Goal: Task Accomplishment & Management: Complete application form

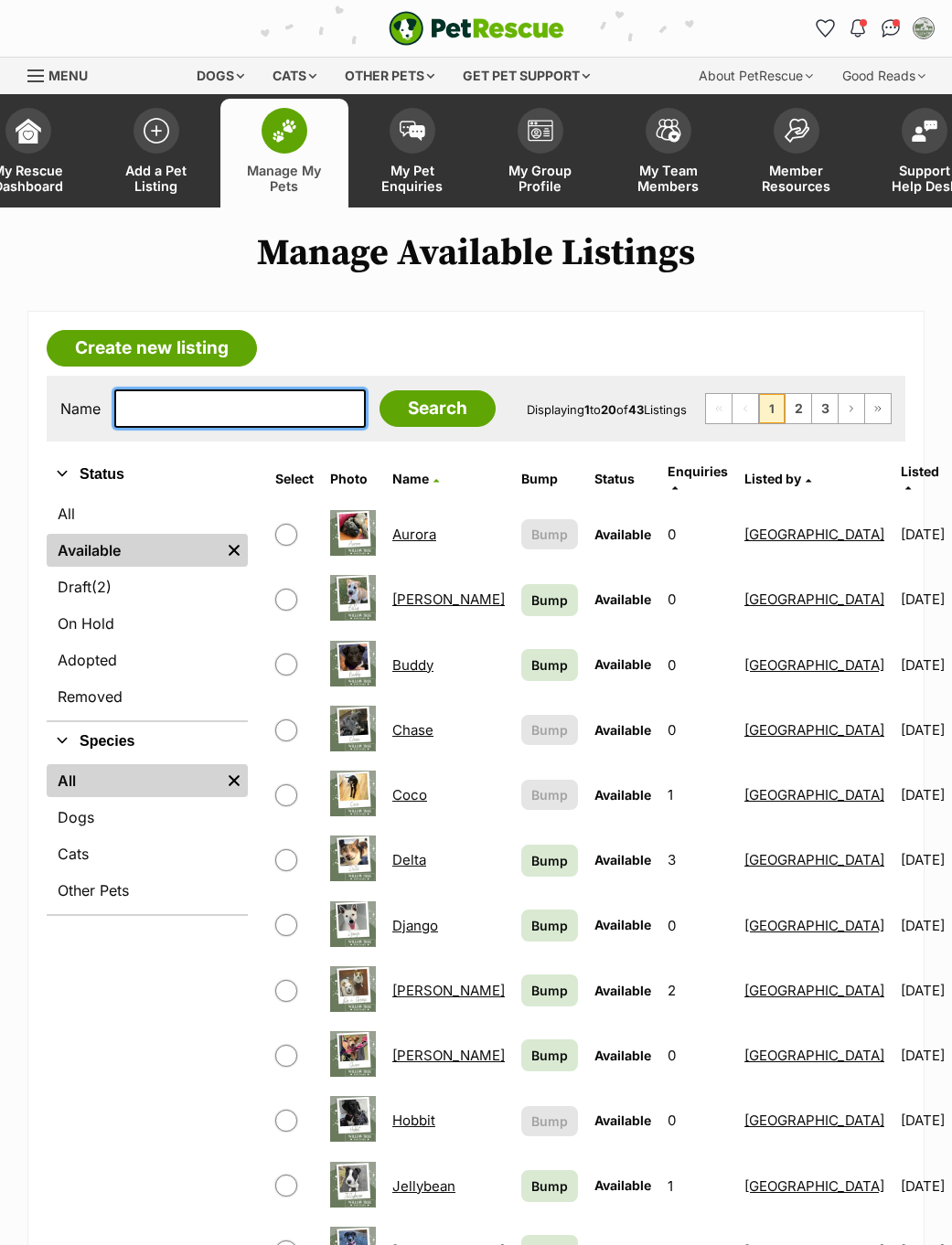
click at [222, 414] on input "text" at bounding box center [240, 409] width 251 height 38
type input "Hobb"
click at [393, 413] on input "Search" at bounding box center [437, 409] width 116 height 36
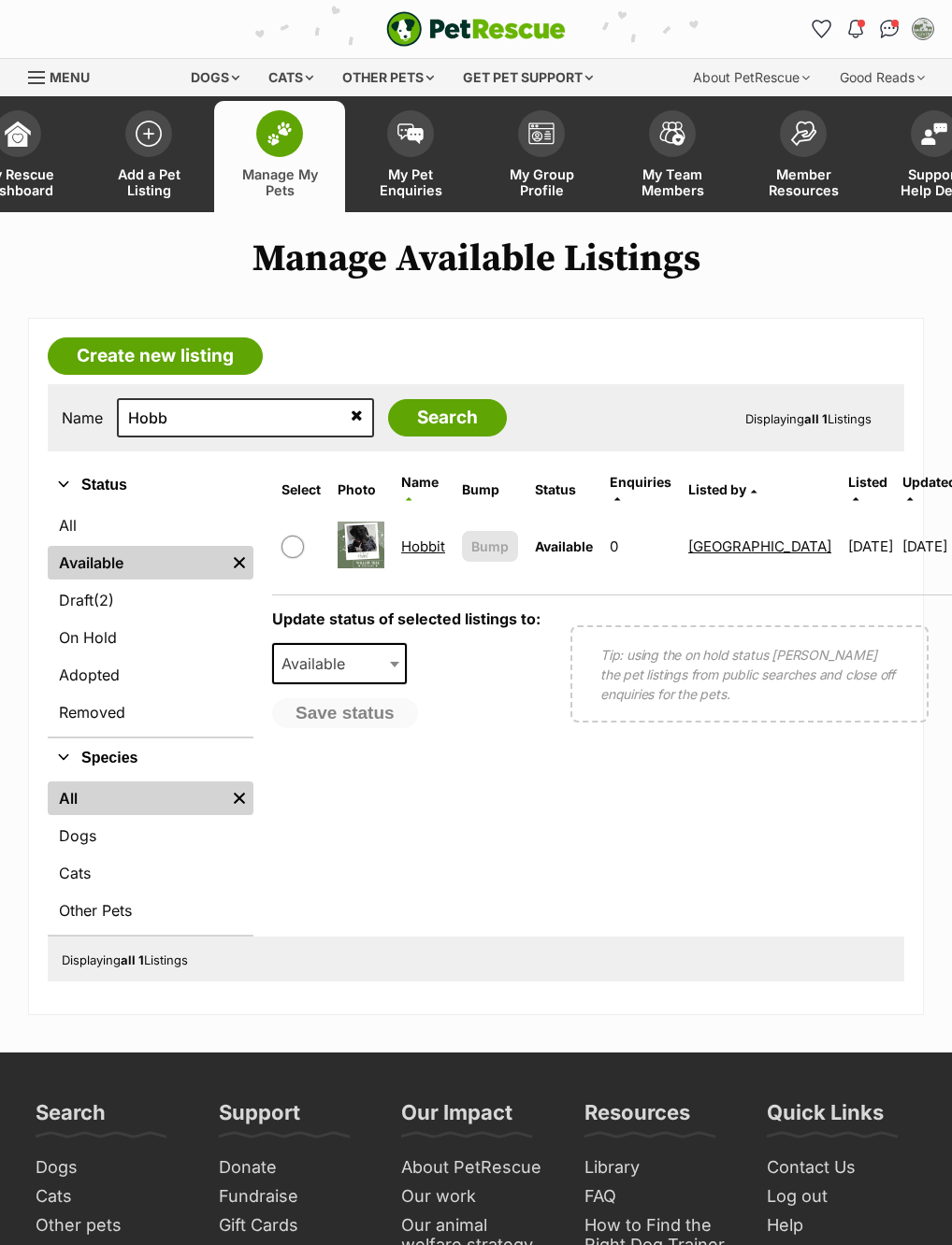
click at [427, 543] on link "Hobbit" at bounding box center [423, 547] width 44 height 18
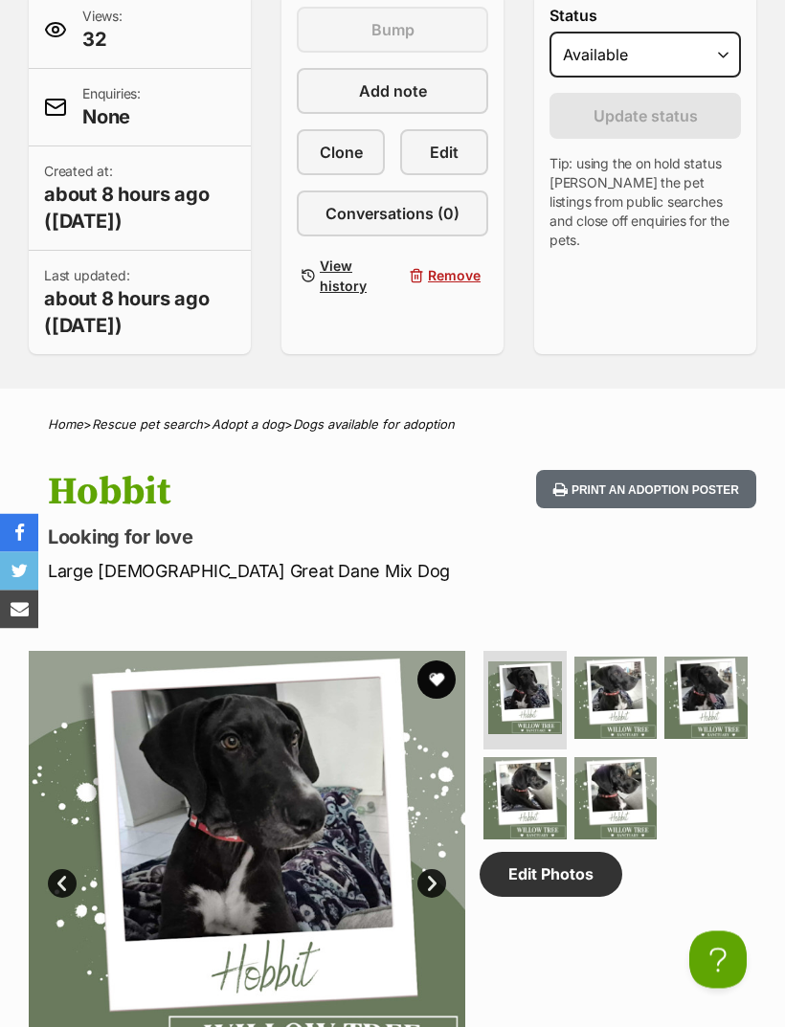
scroll to position [499, 0]
click at [585, 871] on link "Edit Photos" at bounding box center [551, 874] width 143 height 44
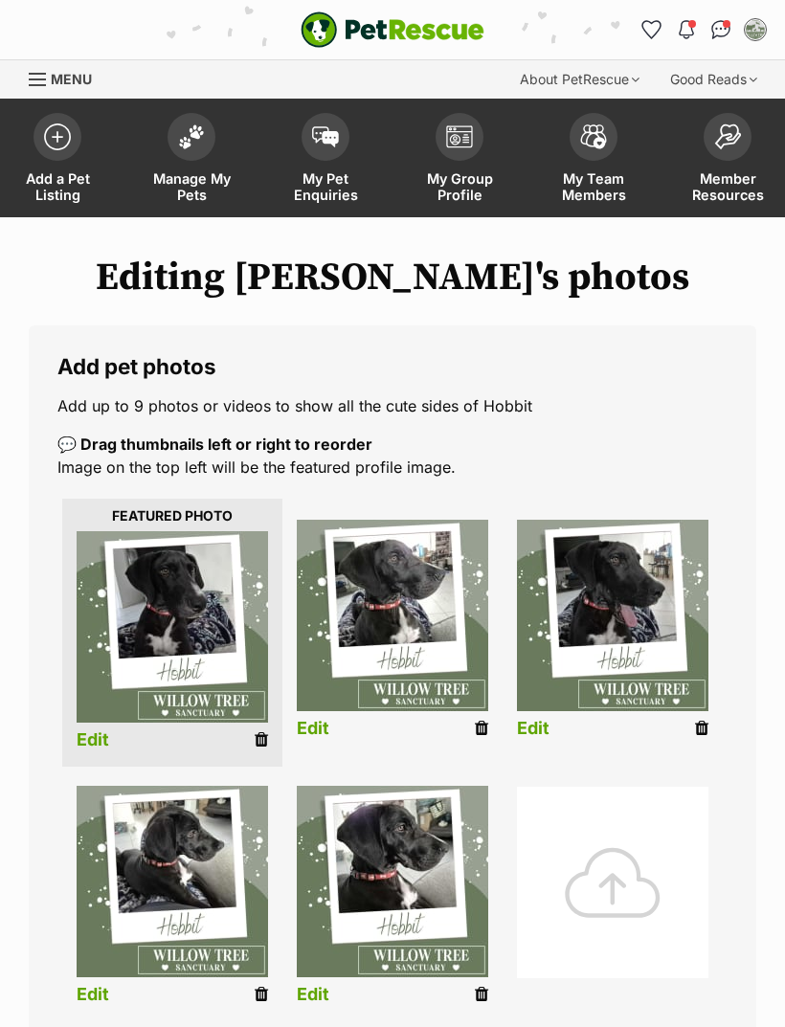
click at [643, 865] on div at bounding box center [613, 883] width 192 height 192
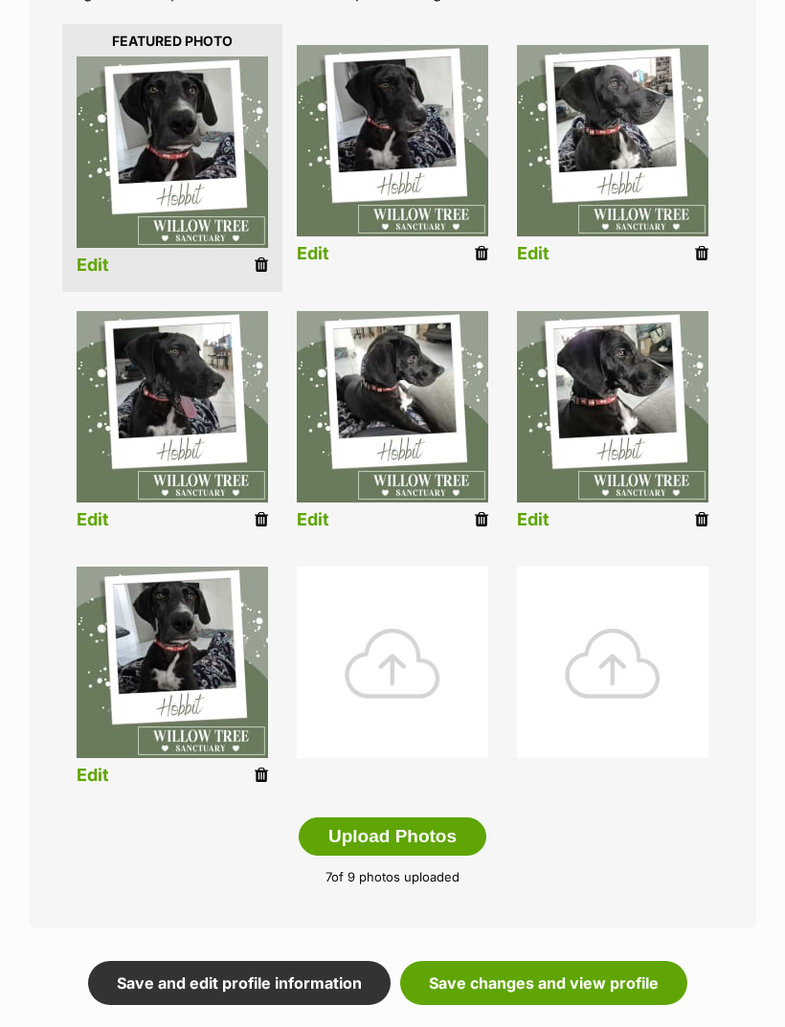
scroll to position [592, 0]
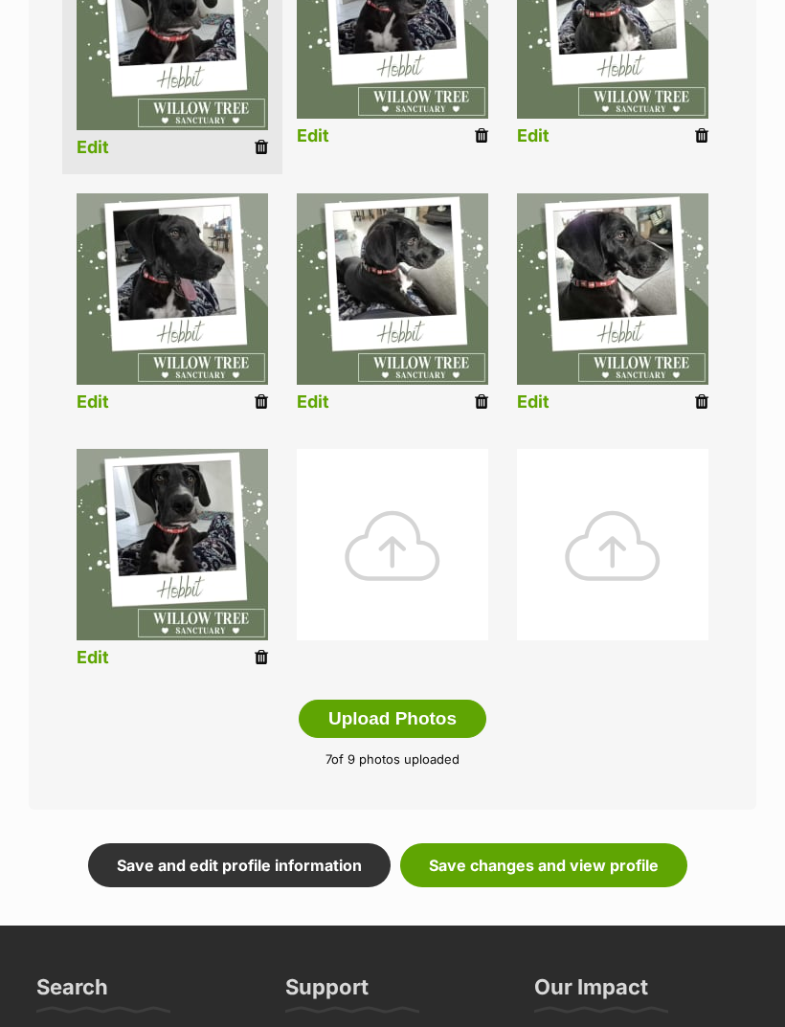
click at [643, 866] on link "Save changes and view profile" at bounding box center [543, 867] width 287 height 44
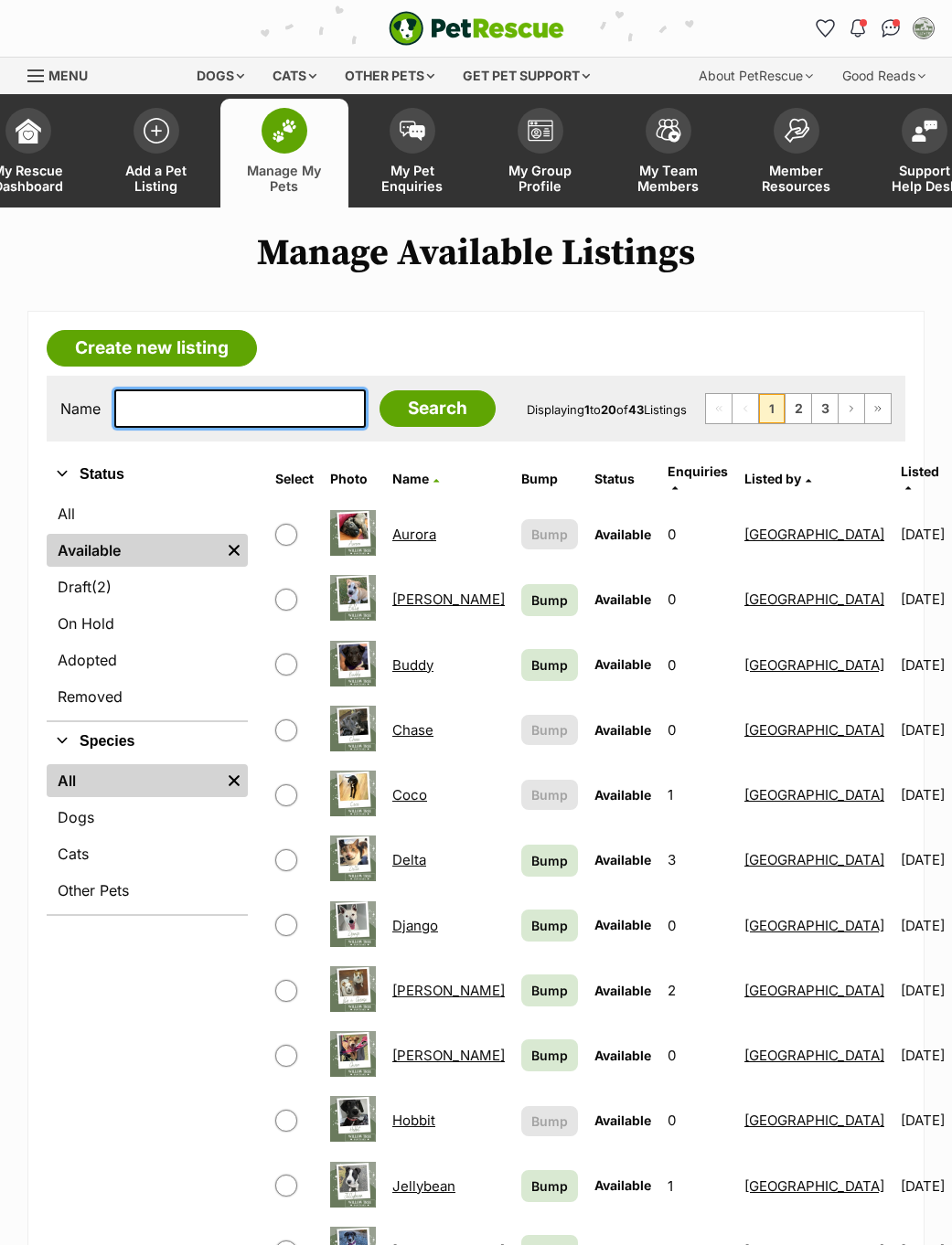
click at [151, 399] on input "text" at bounding box center [240, 409] width 251 height 38
type input "Kat"
click at [393, 413] on input "Search" at bounding box center [437, 409] width 116 height 36
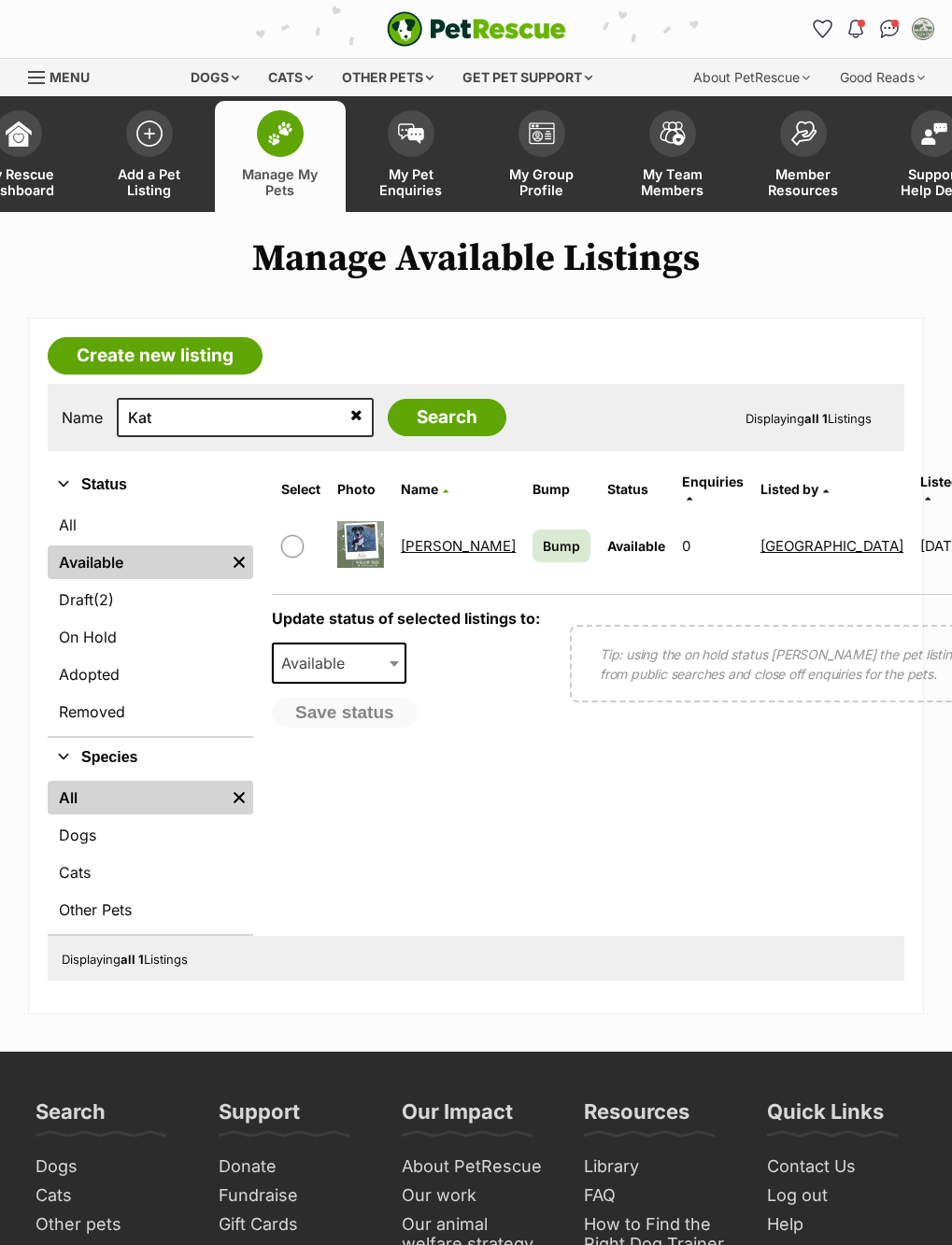
click at [426, 545] on link "[PERSON_NAME]" at bounding box center [458, 546] width 115 height 18
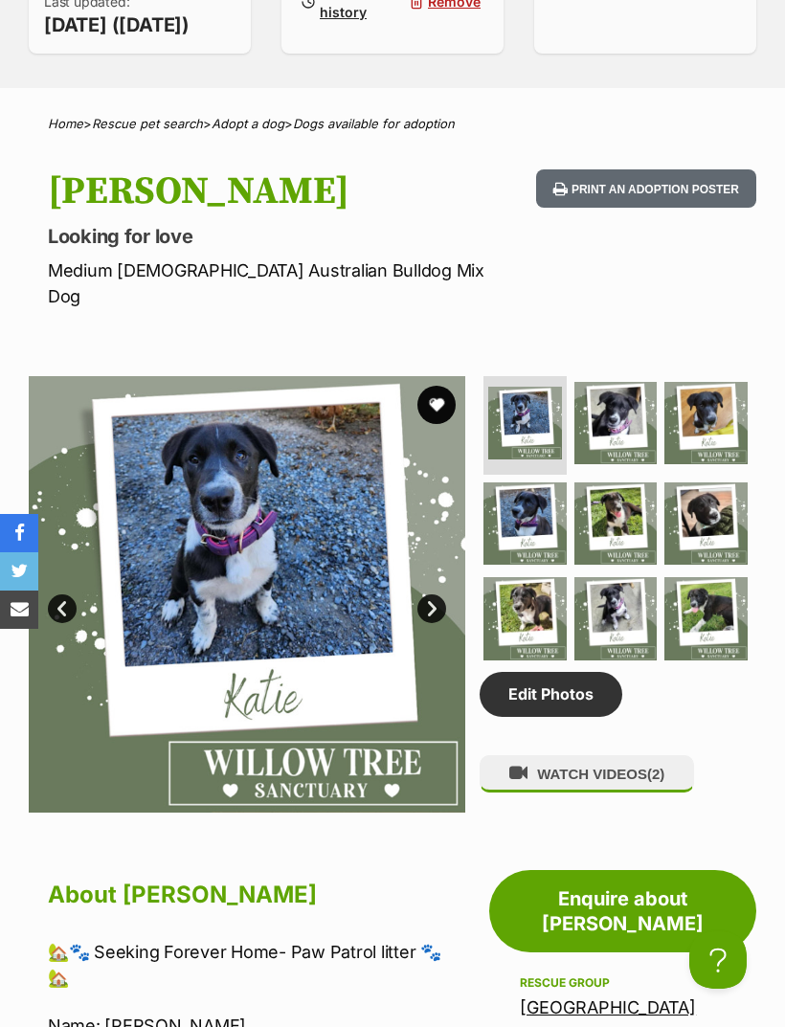
scroll to position [752, 0]
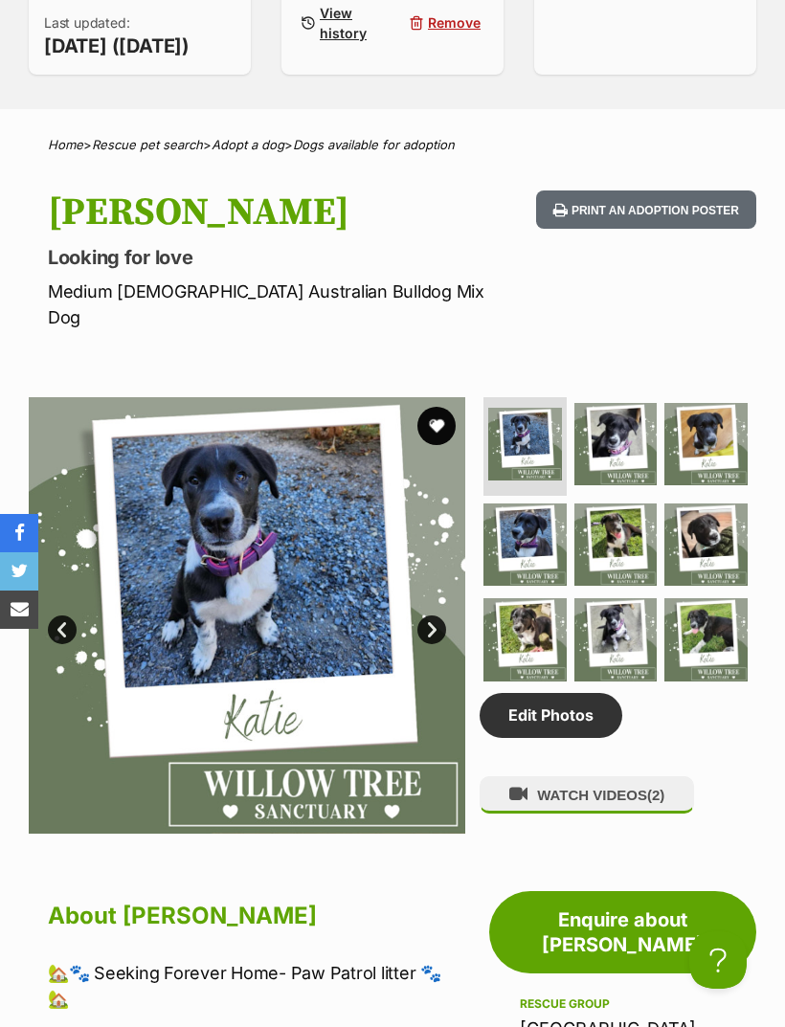
click at [561, 716] on link "Edit Photos" at bounding box center [551, 715] width 143 height 44
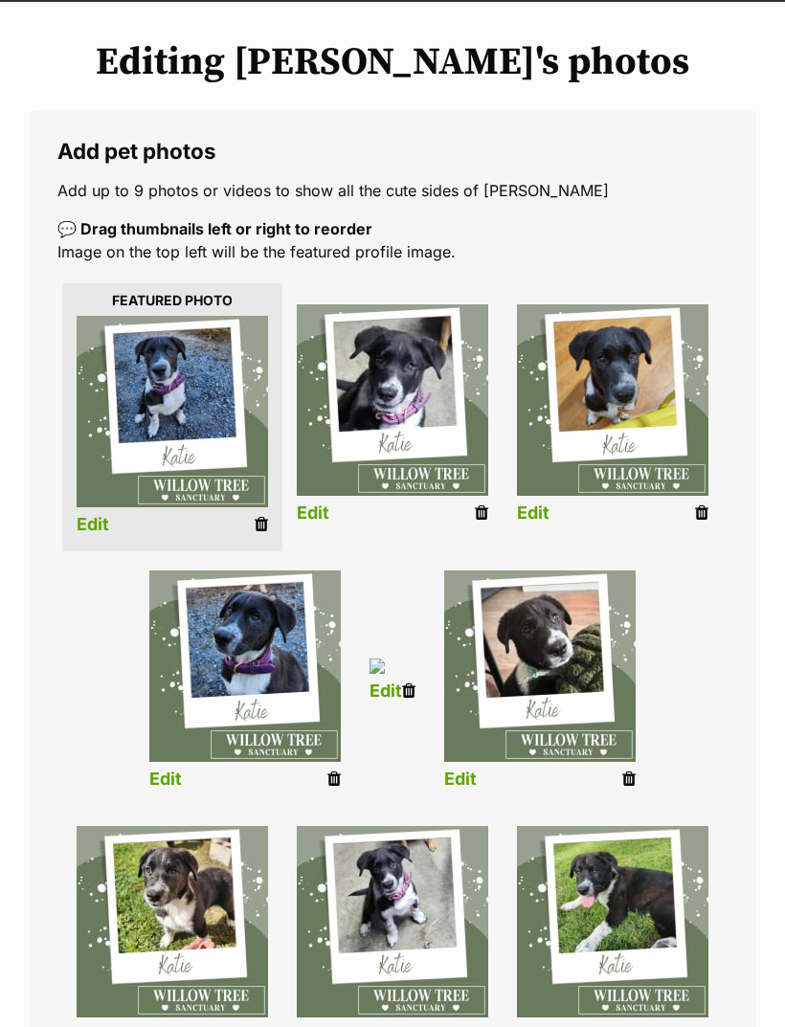
scroll to position [215, 0]
click at [416, 700] on icon at bounding box center [408, 691] width 13 height 17
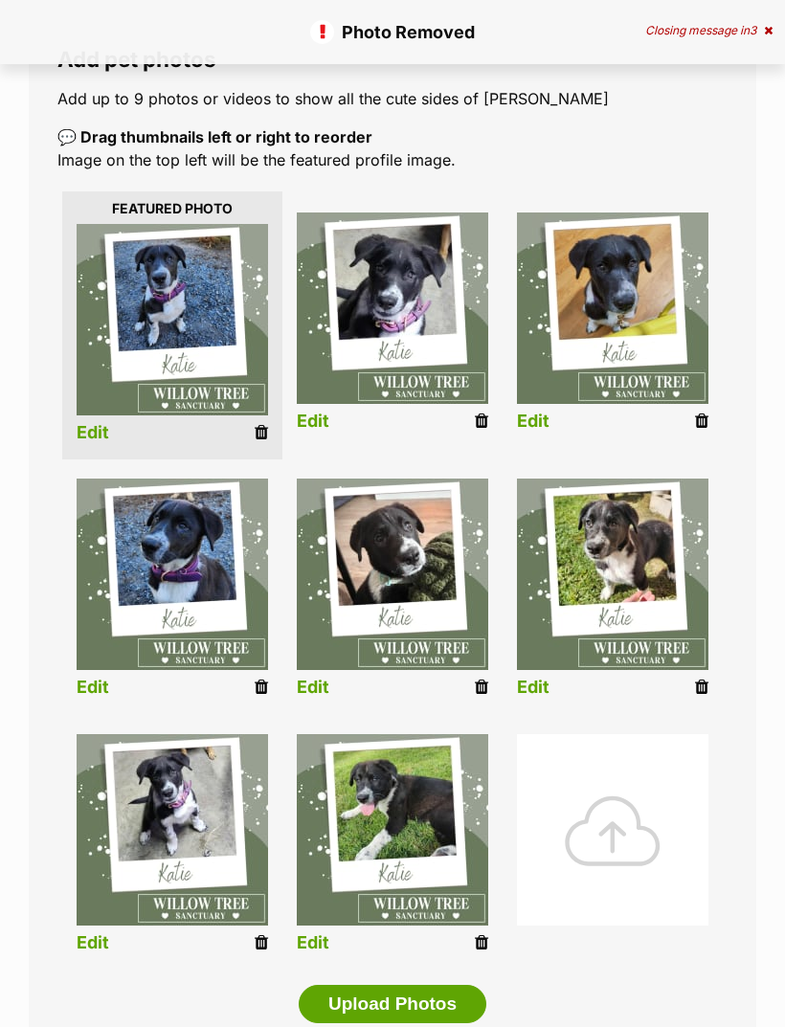
scroll to position [304, 0]
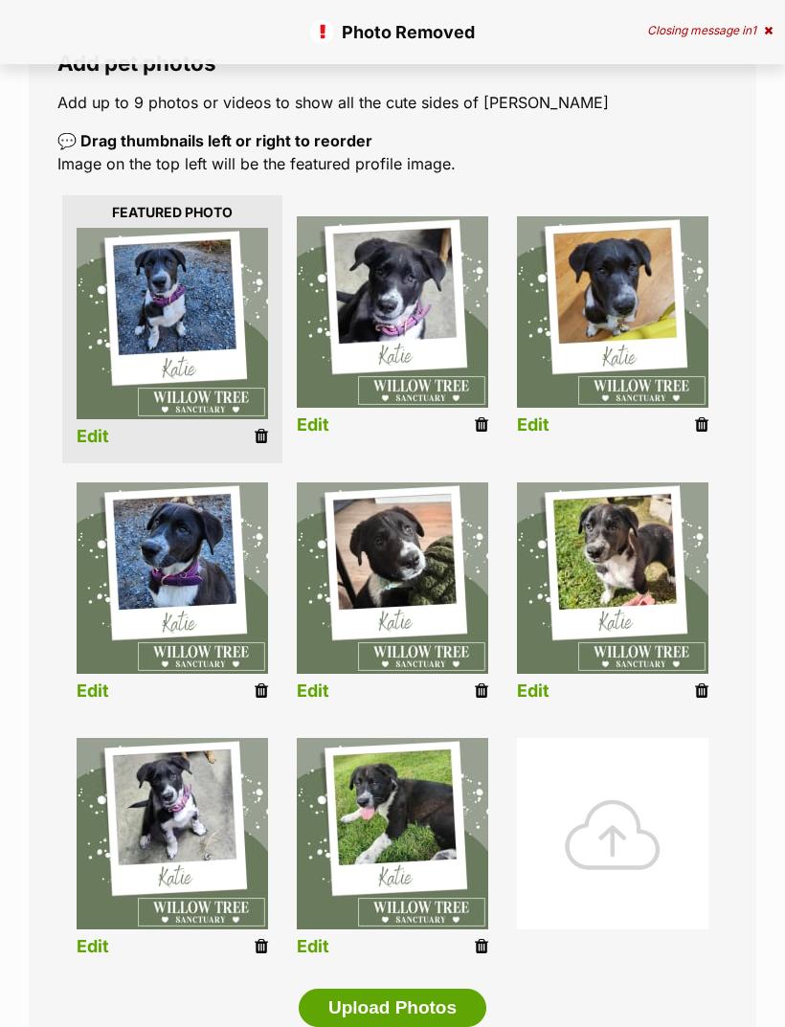
click at [699, 688] on icon at bounding box center [701, 691] width 13 height 17
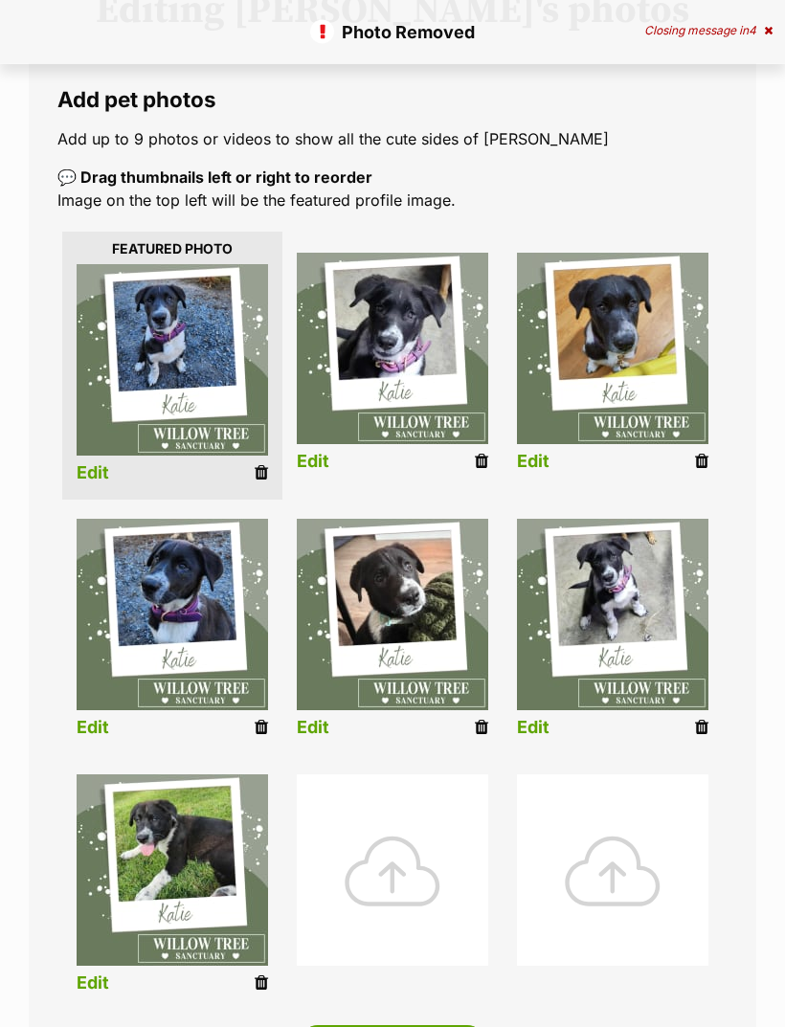
scroll to position [282, 0]
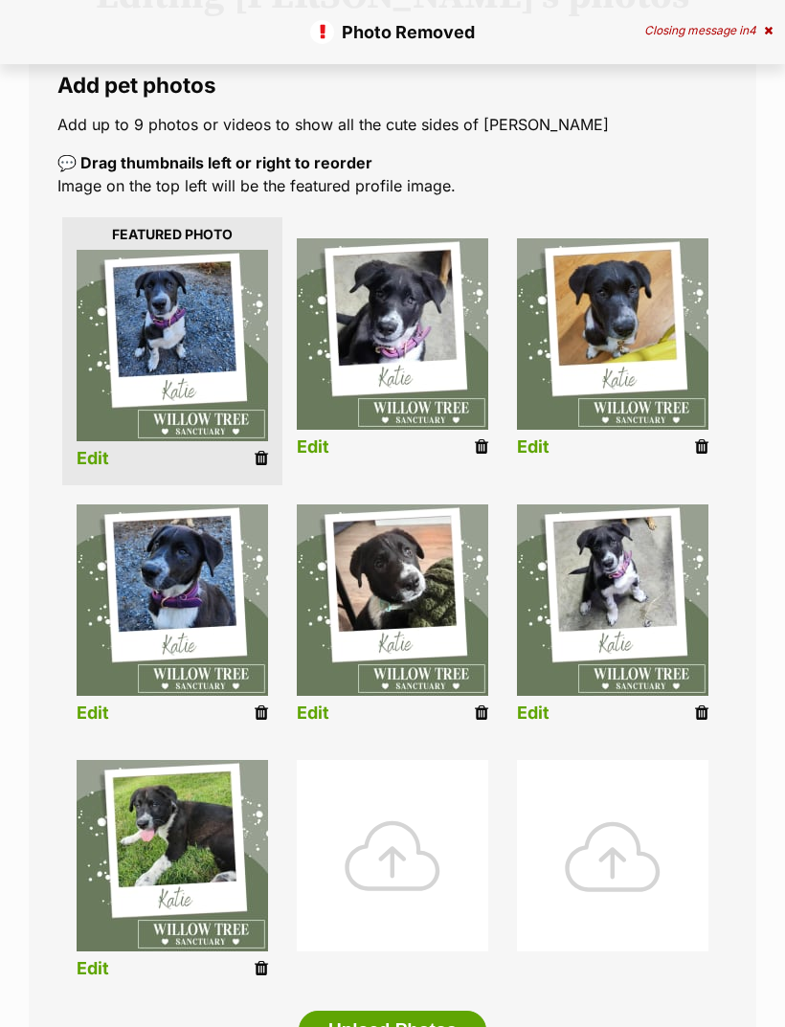
click at [371, 851] on div at bounding box center [393, 856] width 192 height 192
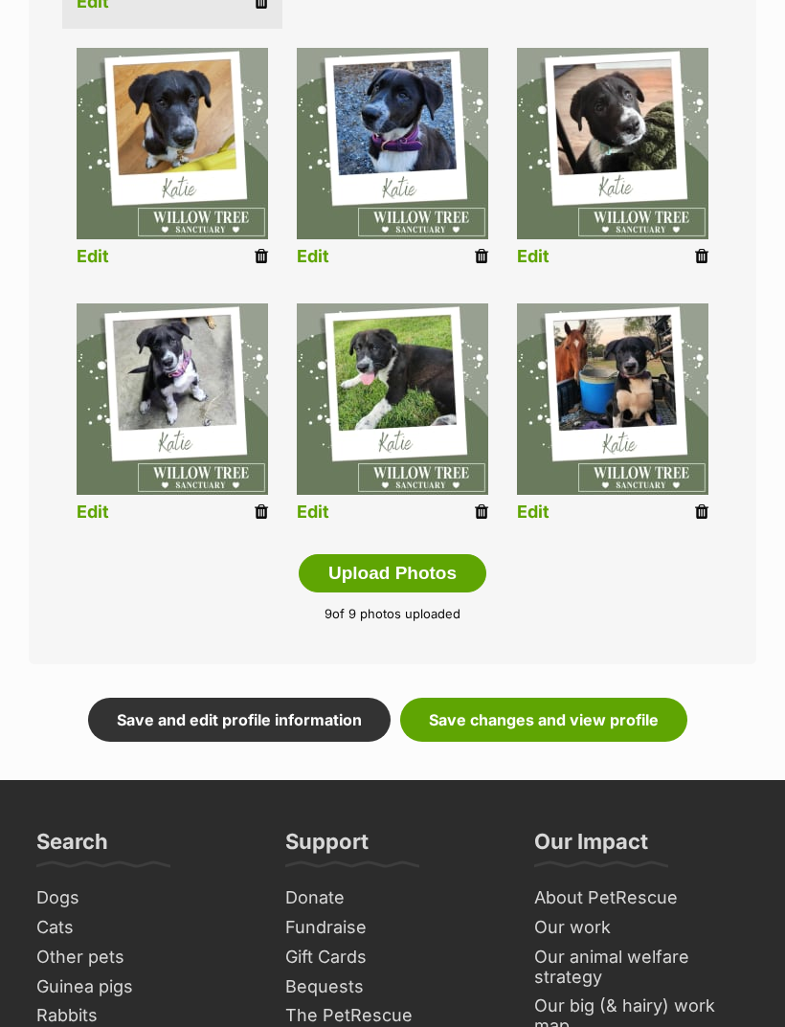
scroll to position [750, 0]
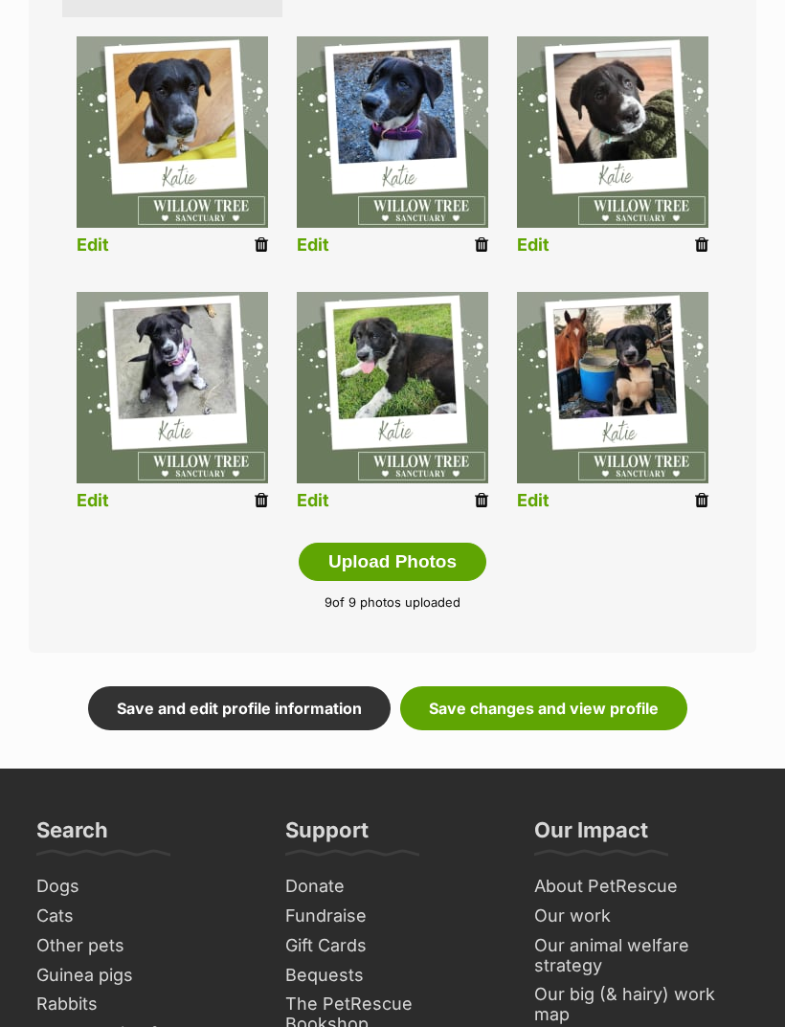
click at [636, 711] on link "Save changes and view profile" at bounding box center [543, 709] width 287 height 44
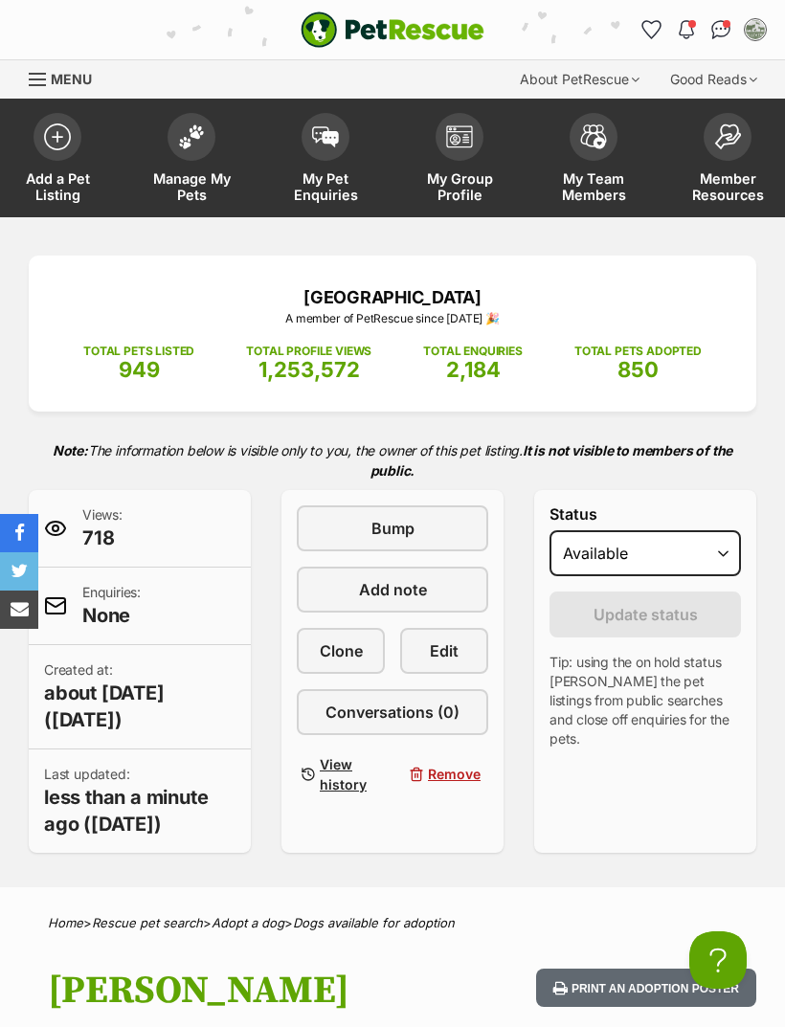
click at [204, 148] on span at bounding box center [192, 137] width 48 height 48
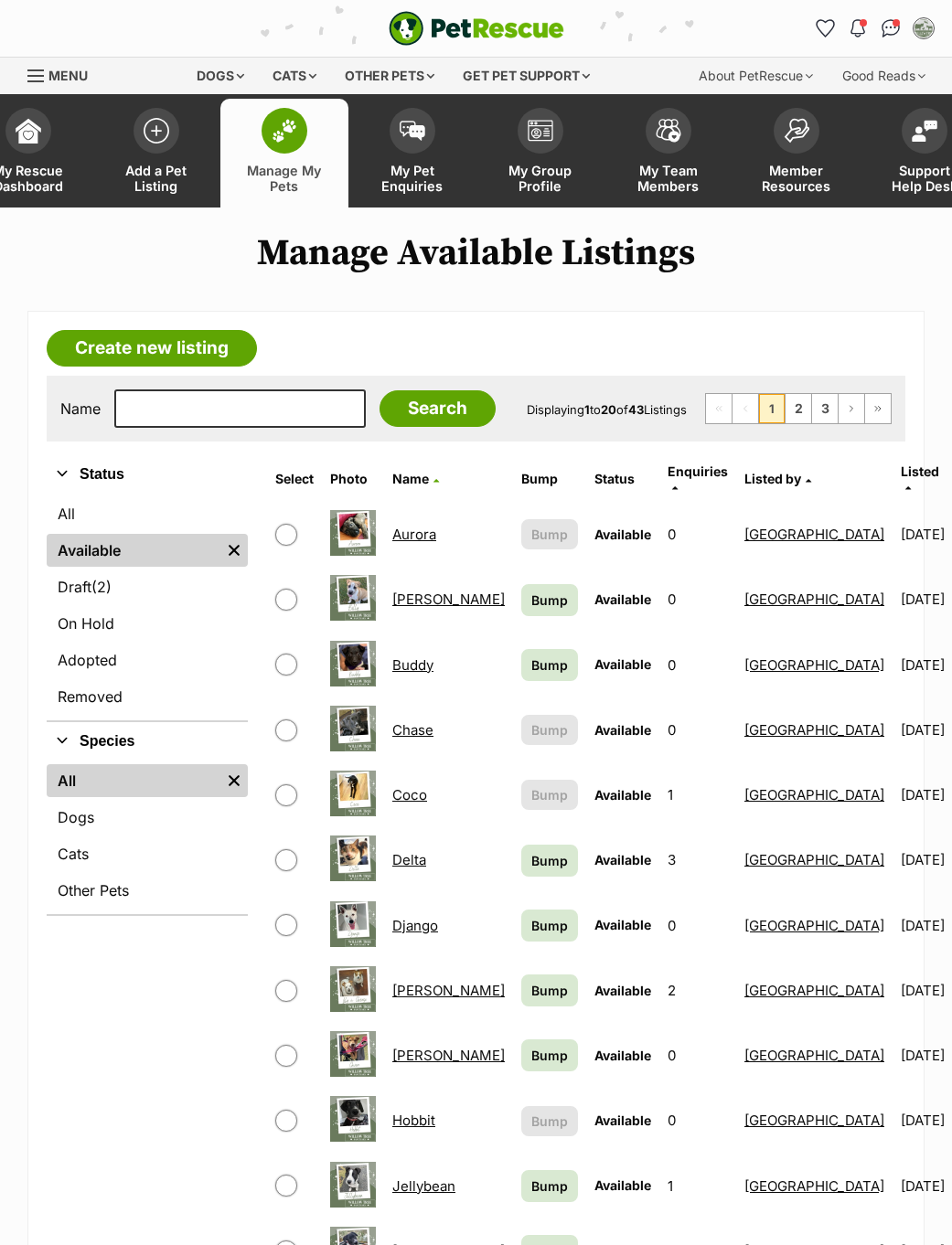
click at [152, 364] on link "Create new listing" at bounding box center [152, 348] width 210 height 36
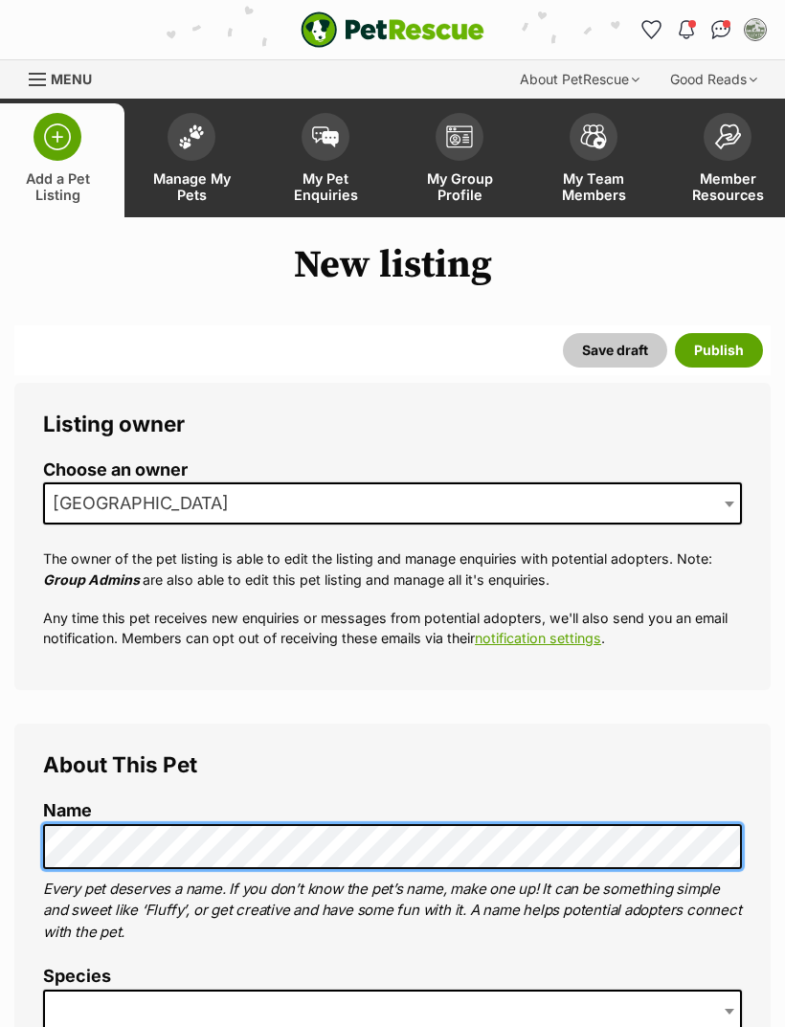
scroll to position [169, 0]
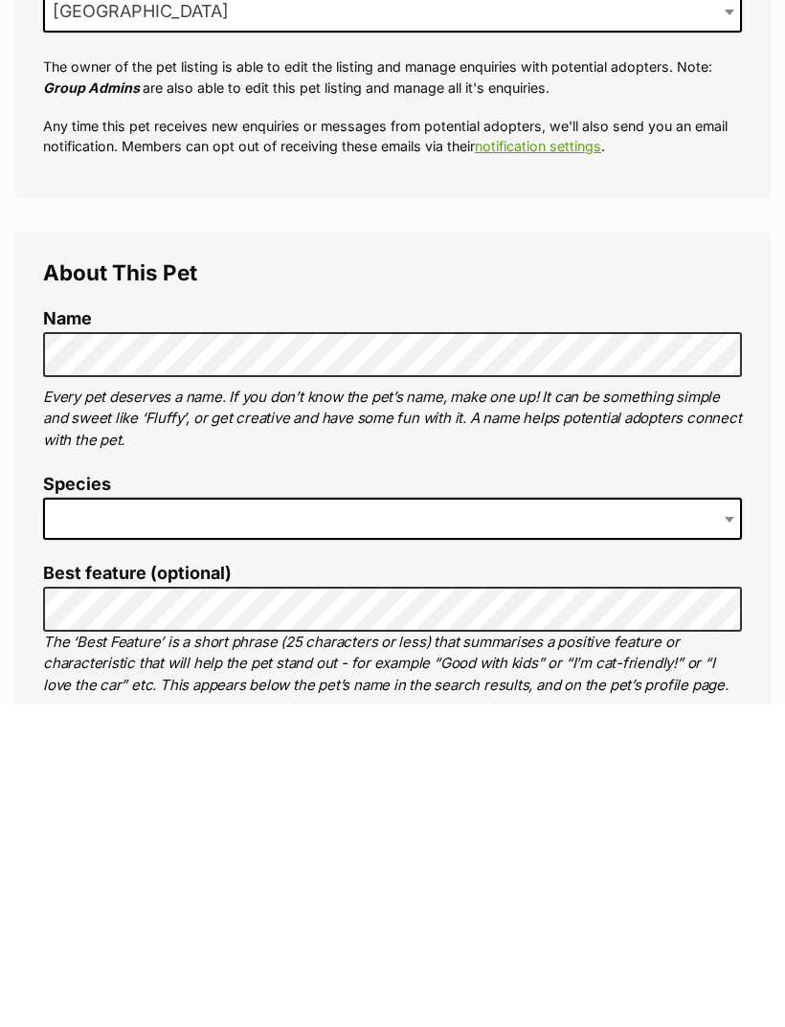
click at [674, 821] on span at bounding box center [392, 842] width 699 height 42
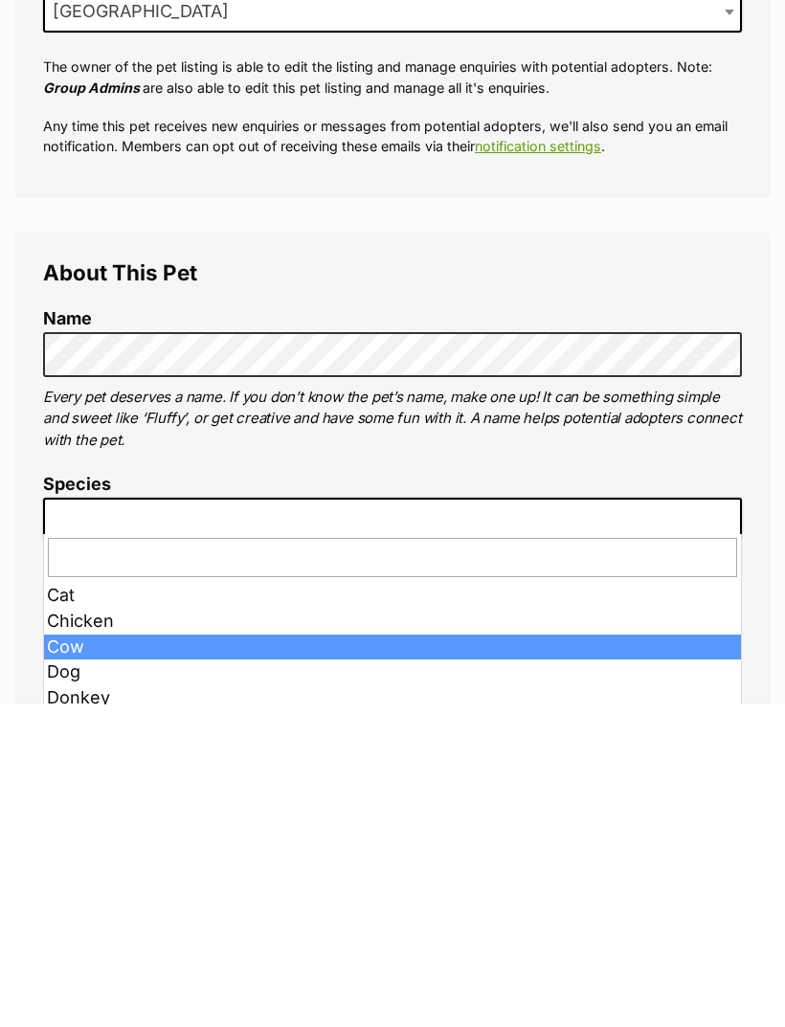
scroll to position [492, 0]
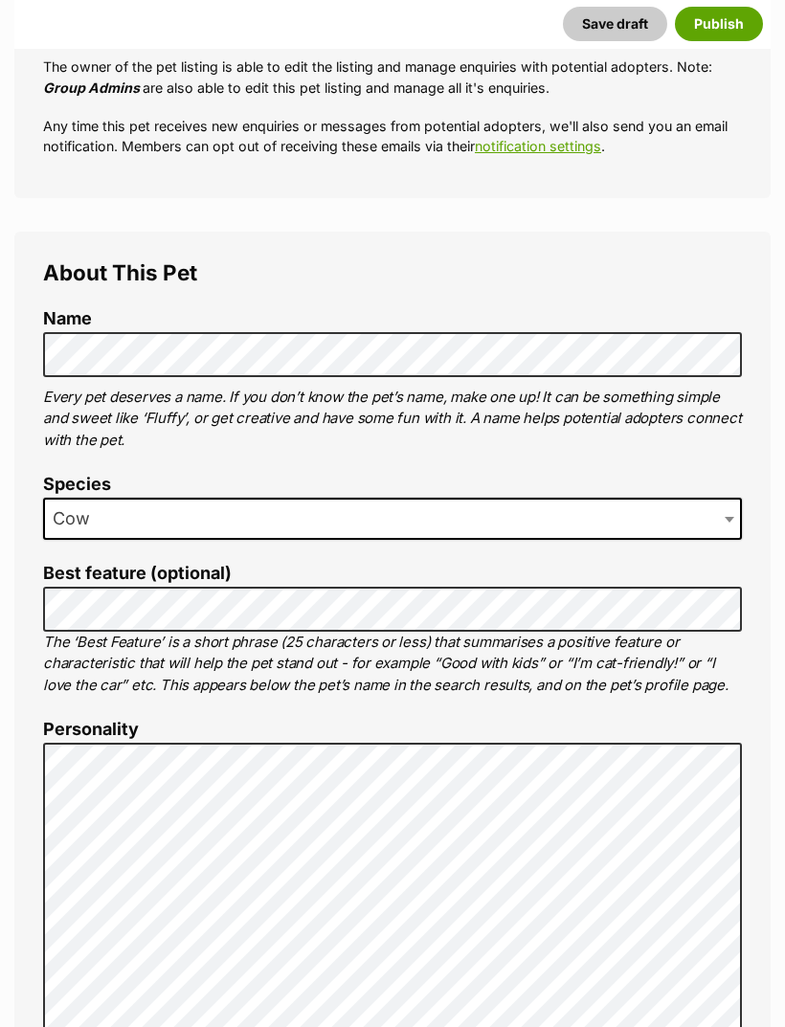
click at [512, 503] on span "Cow" at bounding box center [392, 519] width 699 height 42
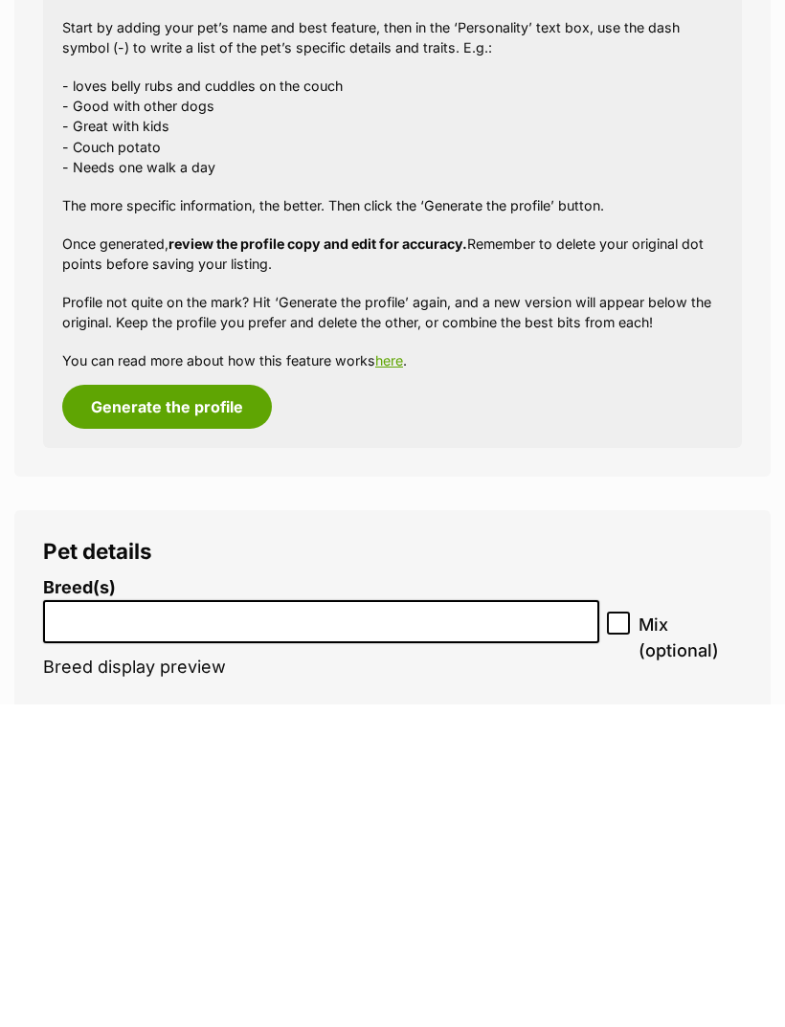
scroll to position [2353, 0]
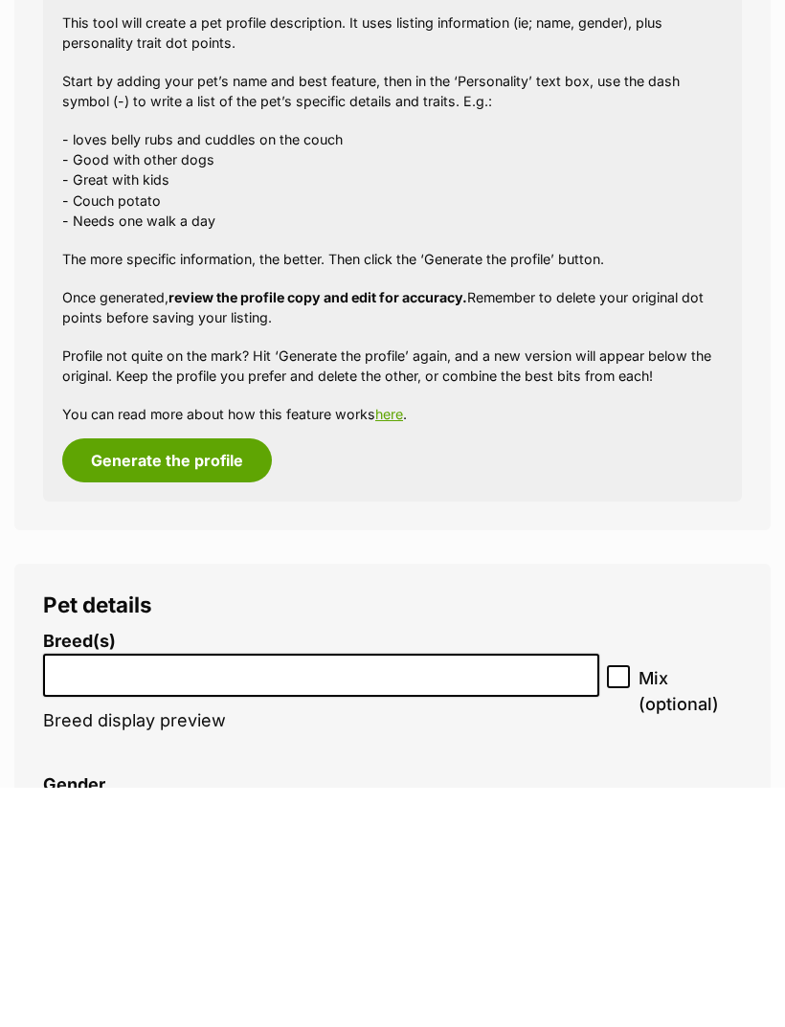
click at [527, 901] on input "search" at bounding box center [321, 911] width 543 height 20
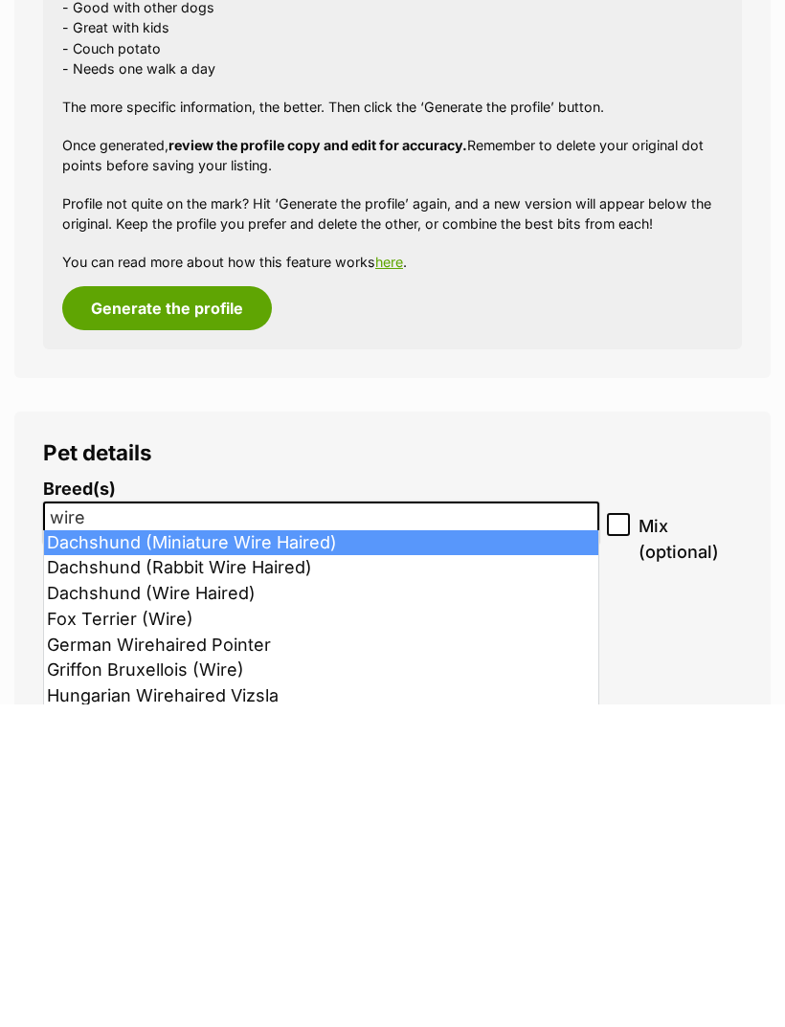
scroll to position [2424, 0]
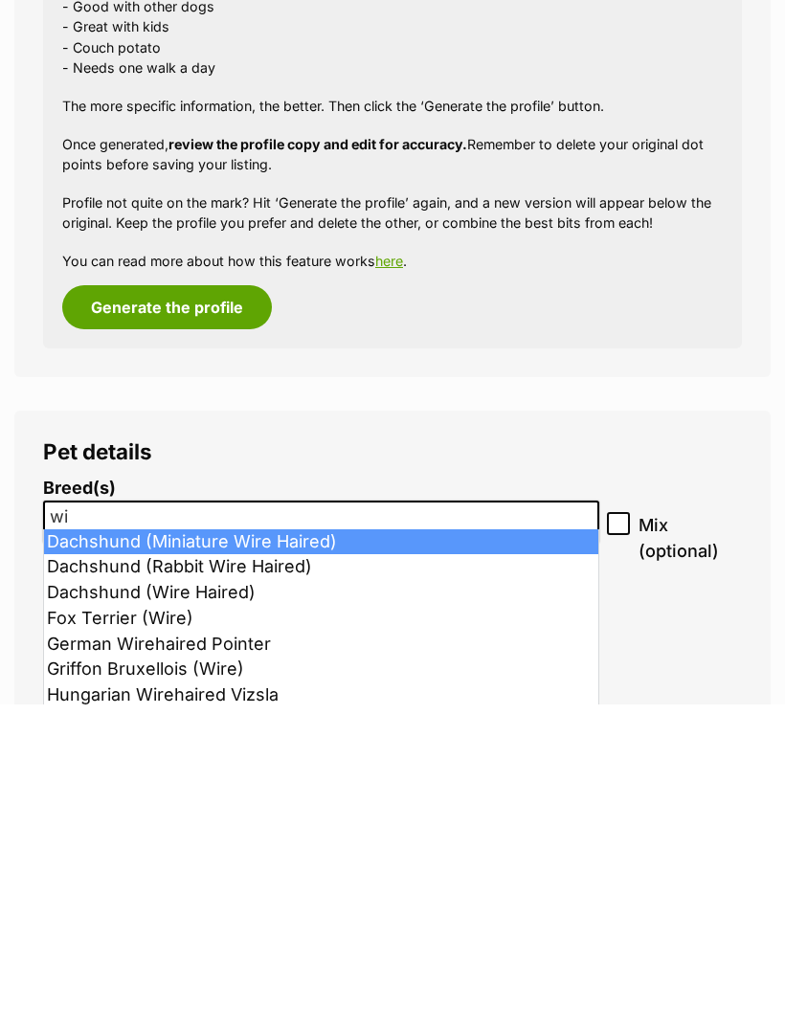
type input "w"
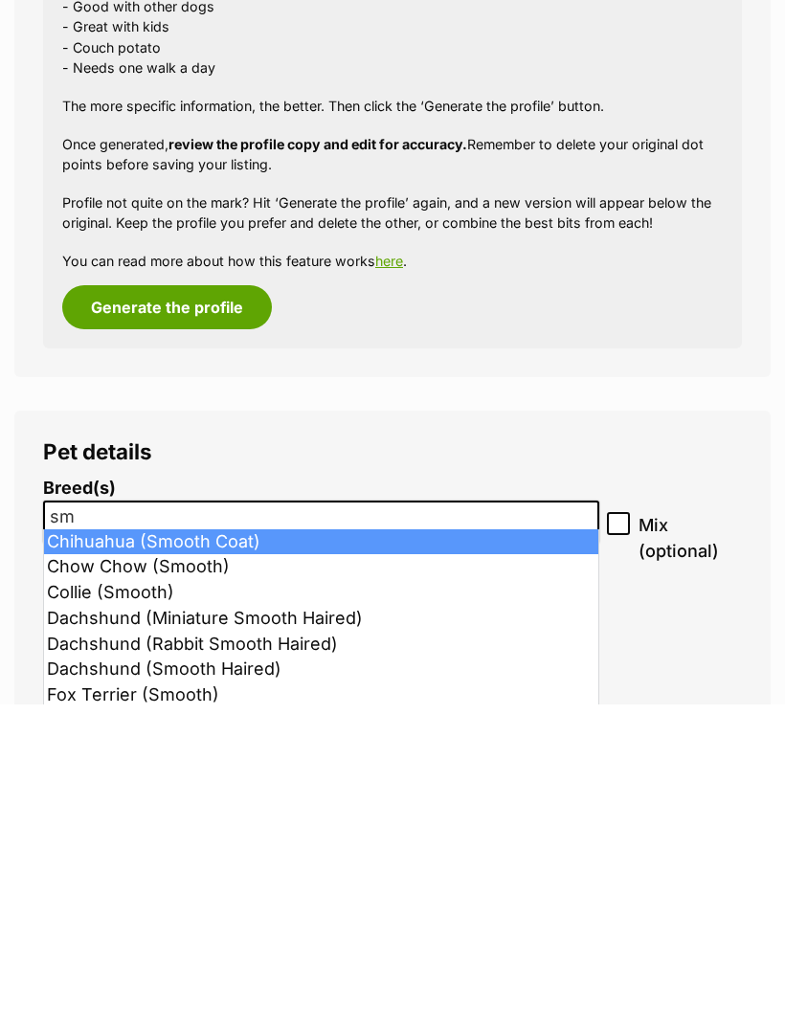
type input "s"
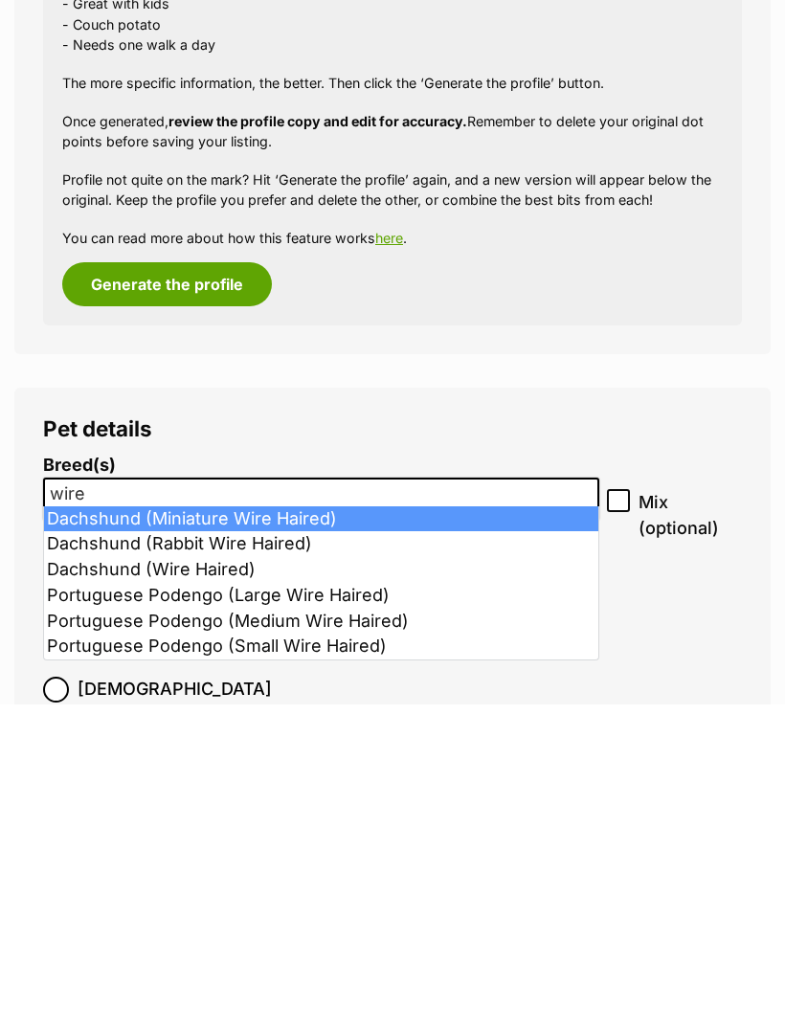
scroll to position [2447, 0]
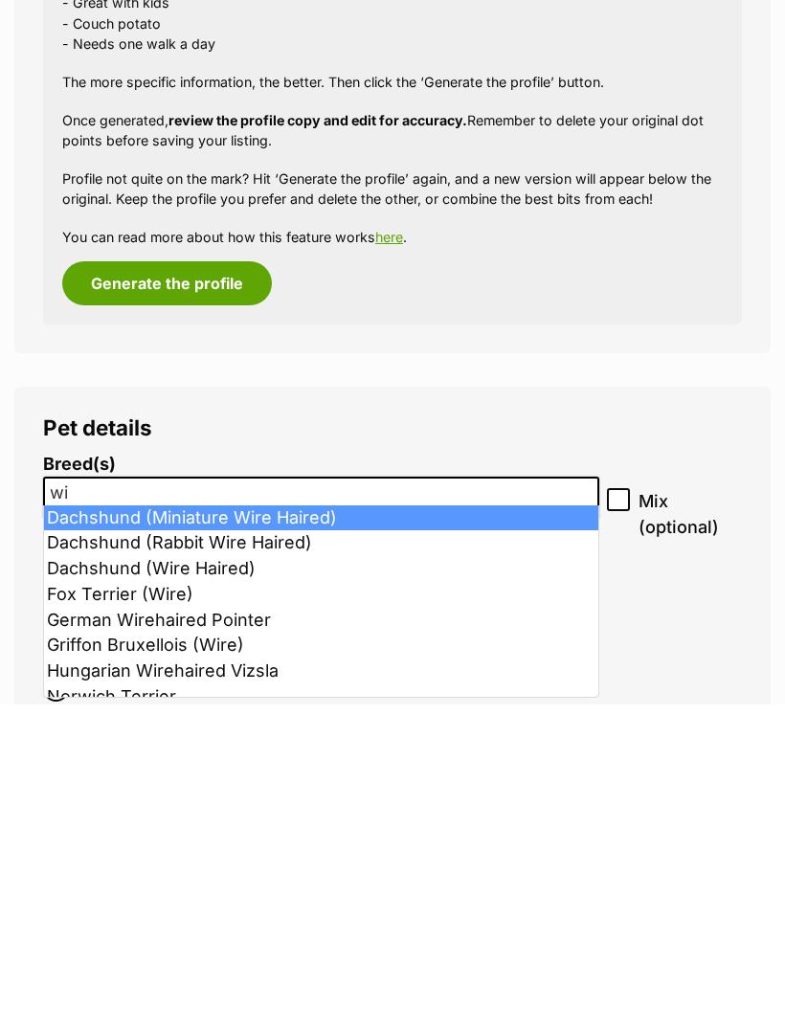
type input "w"
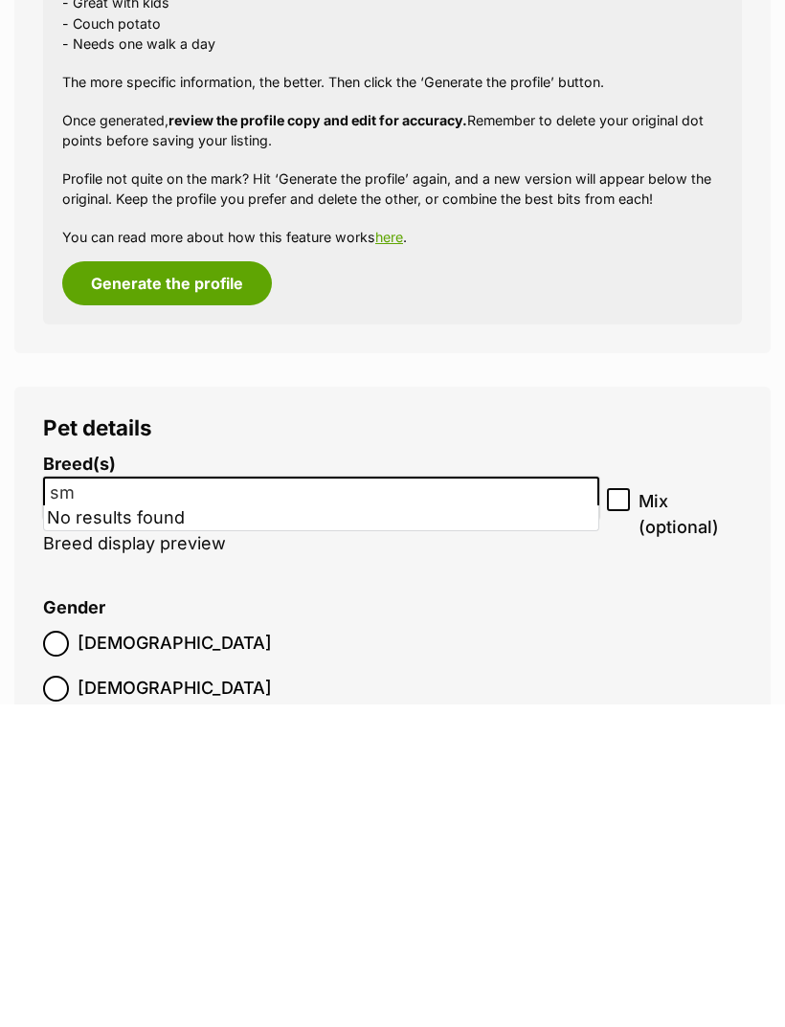
type input "s"
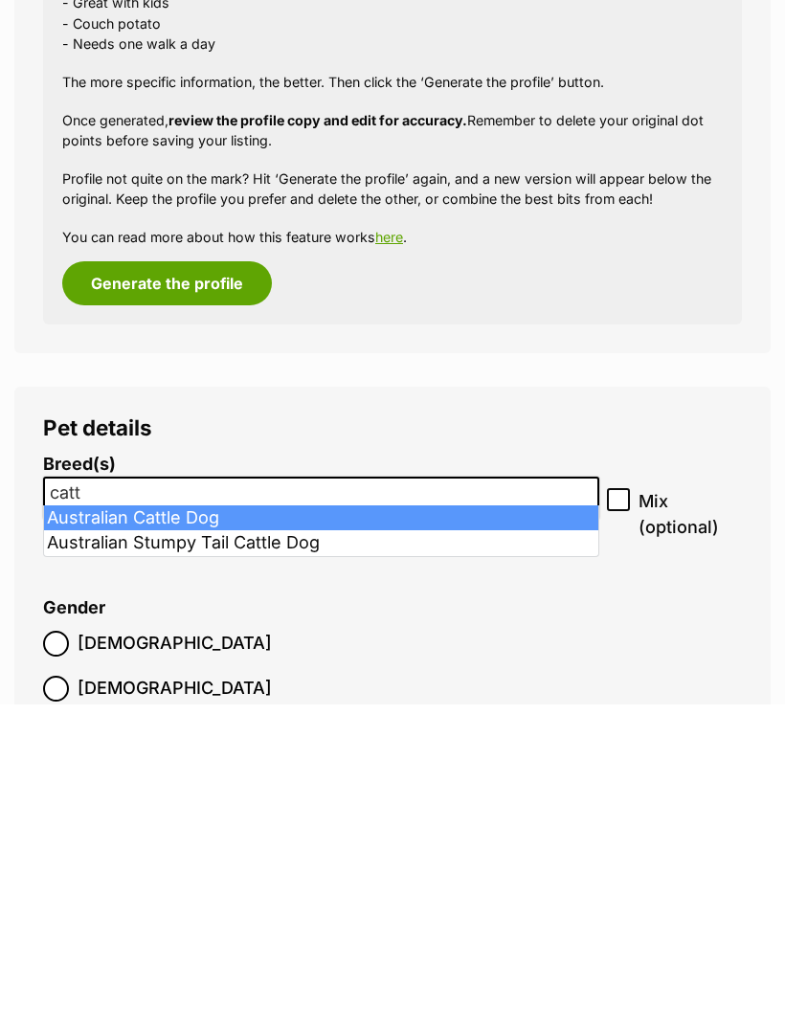
type input "catt"
select select "15"
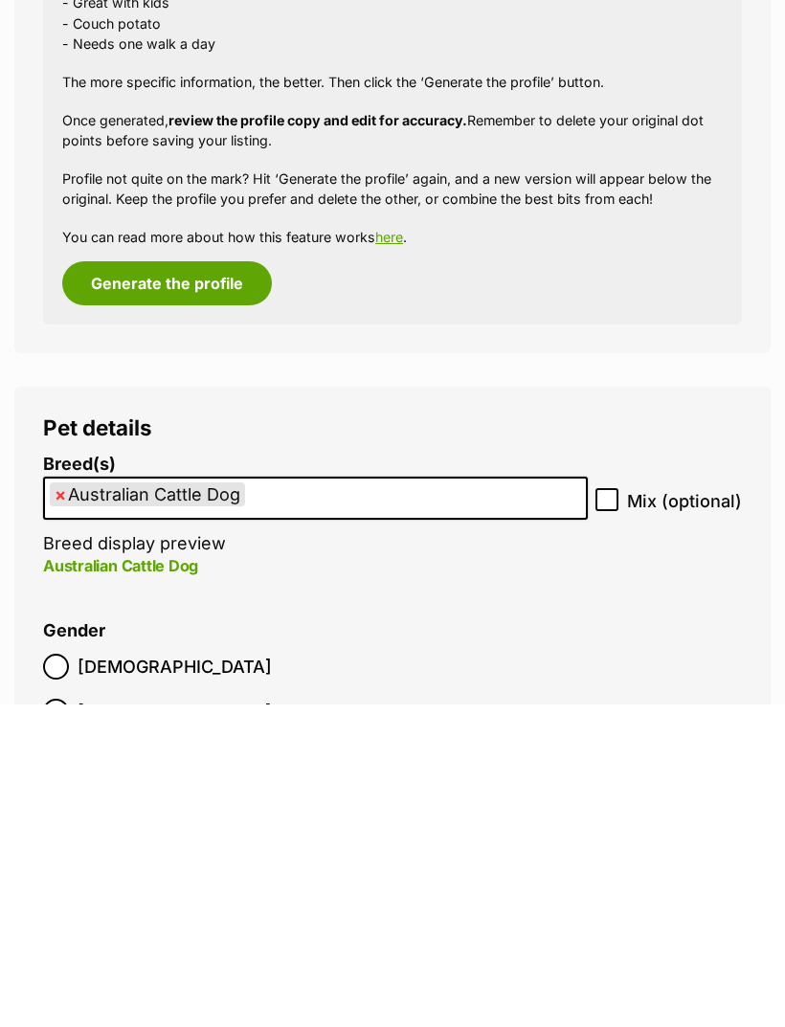
scroll to position [2771, 0]
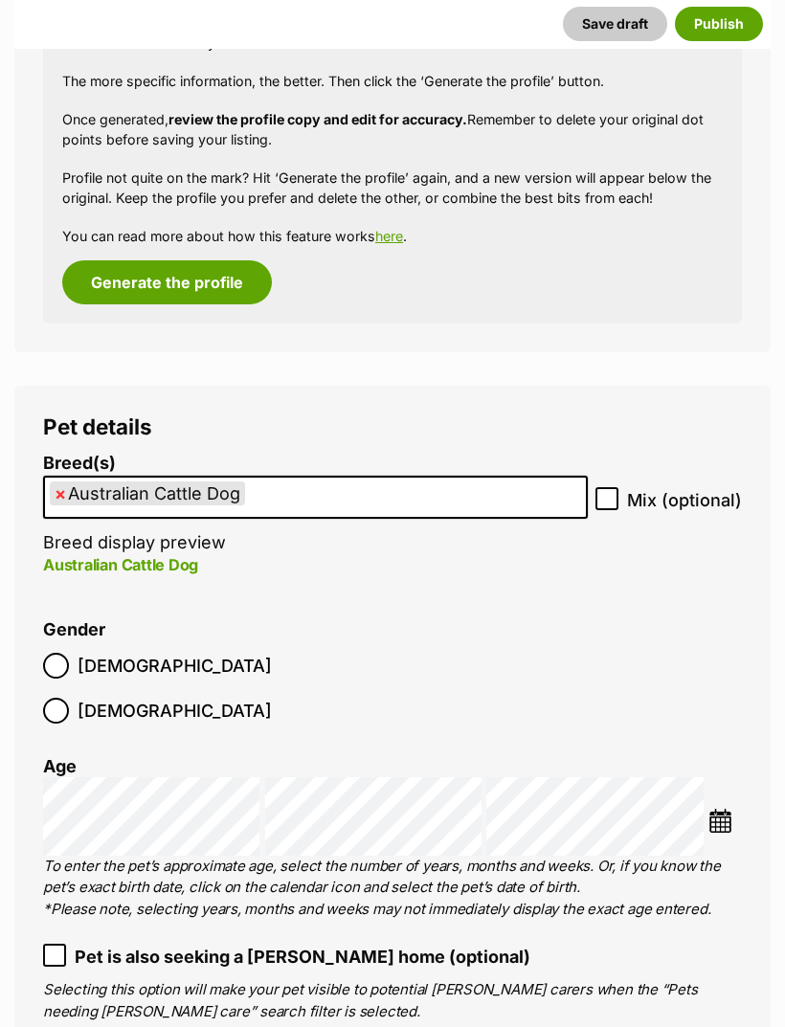
click at [618, 491] on input "Mix (optional)" at bounding box center [607, 498] width 23 height 23
checkbox input "true"
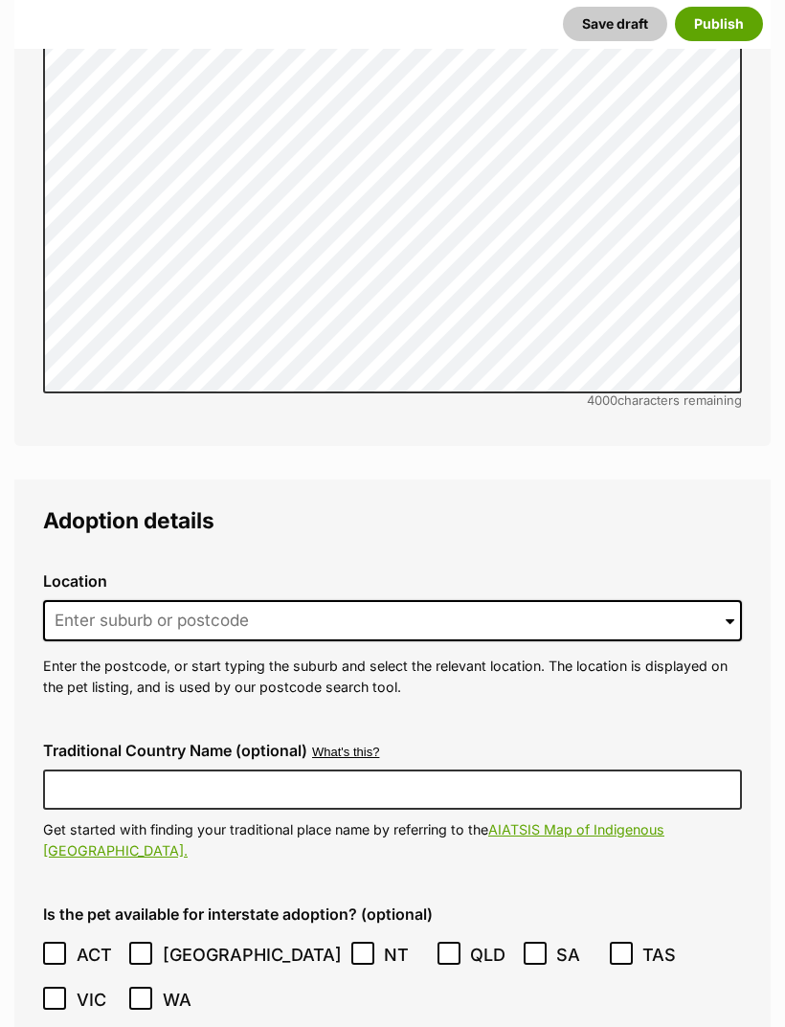
scroll to position [4788, 0]
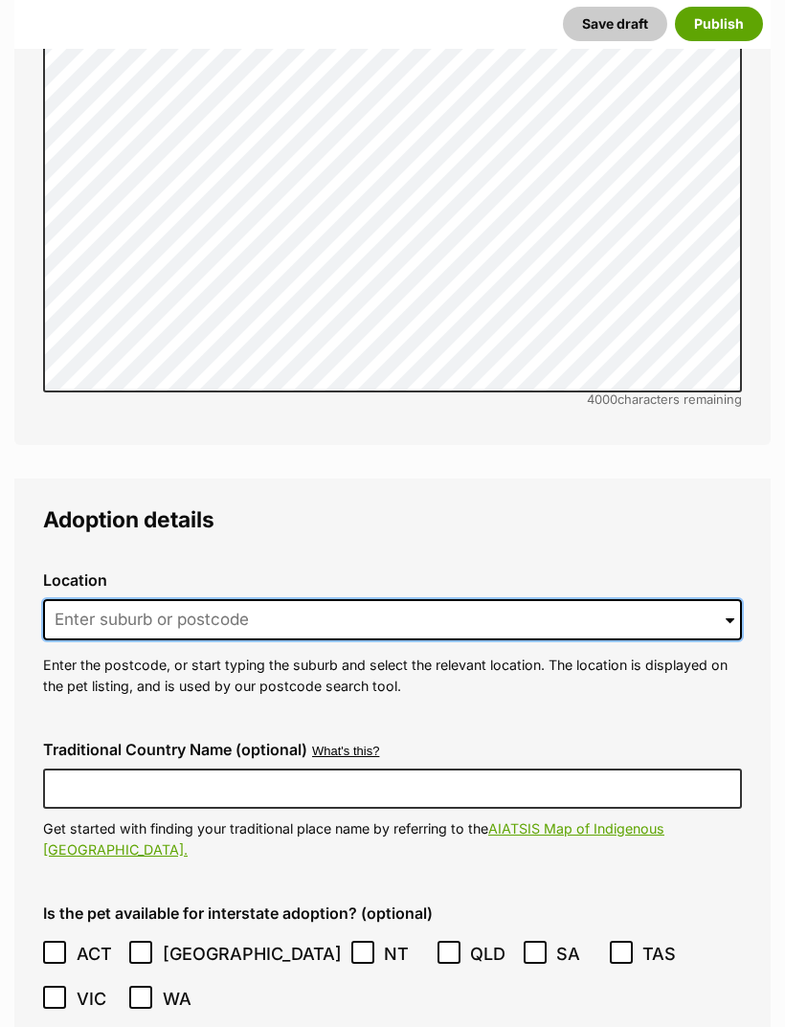
click at [546, 599] on input at bounding box center [392, 620] width 699 height 42
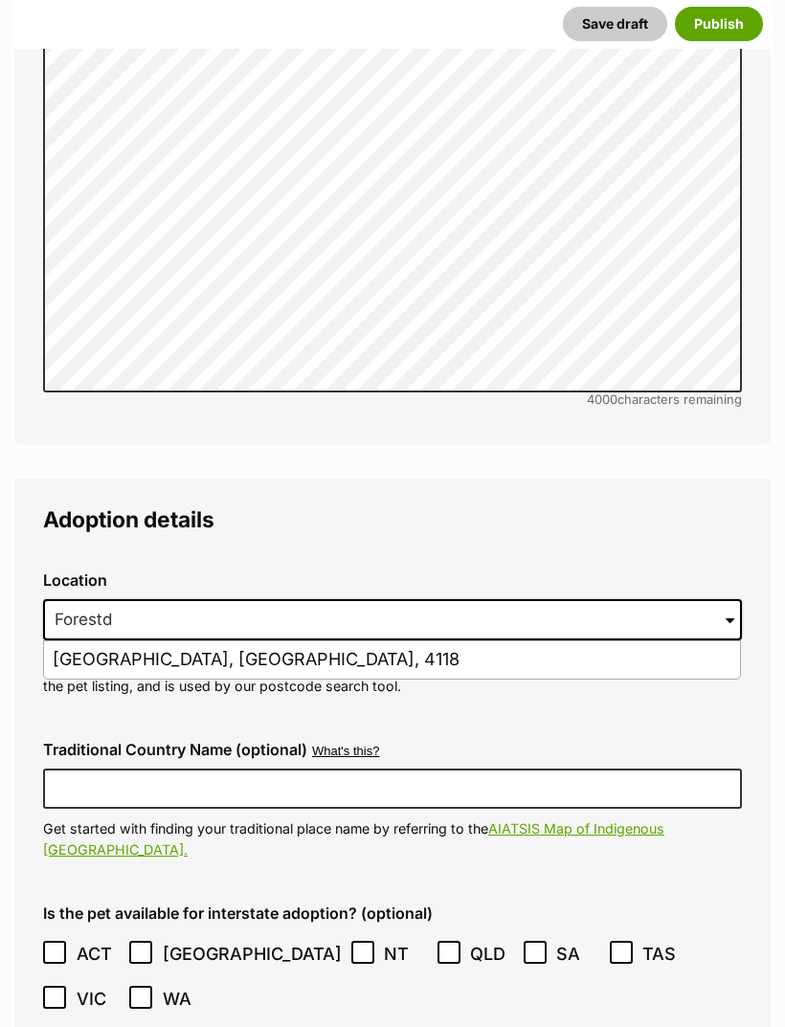
click at [540, 642] on li "Forestdale, Queensland, 4118" at bounding box center [392, 660] width 696 height 37
type input "Forestdale, Queensland, 4118"
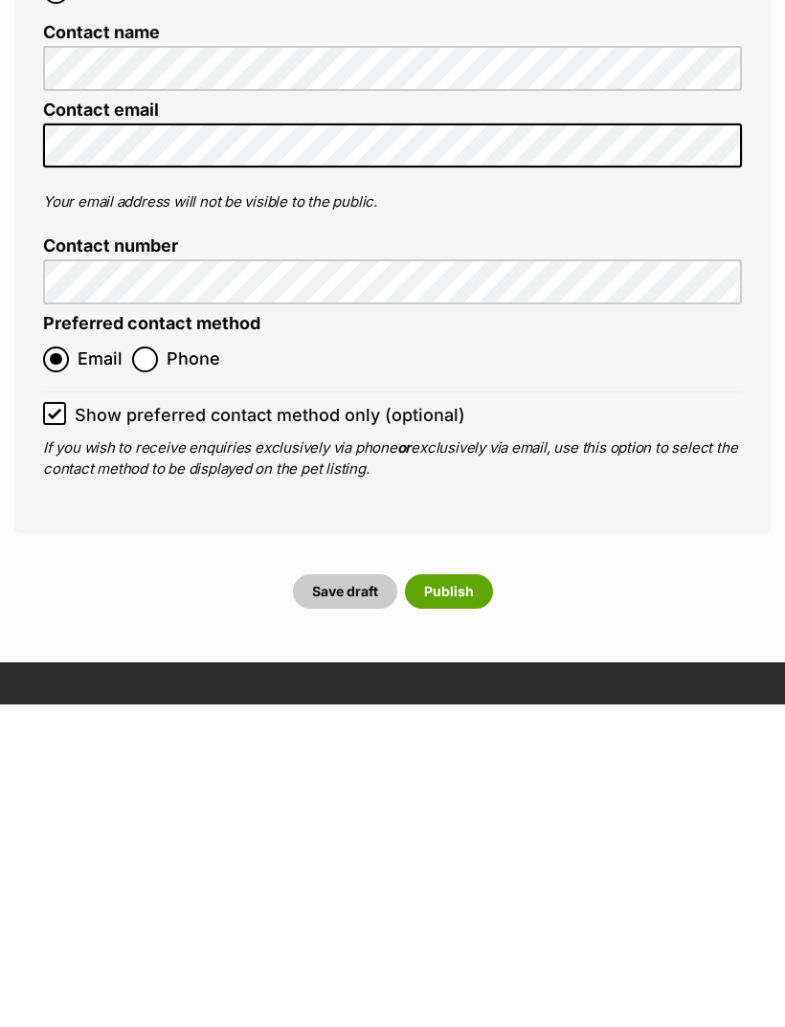
scroll to position [8034, 0]
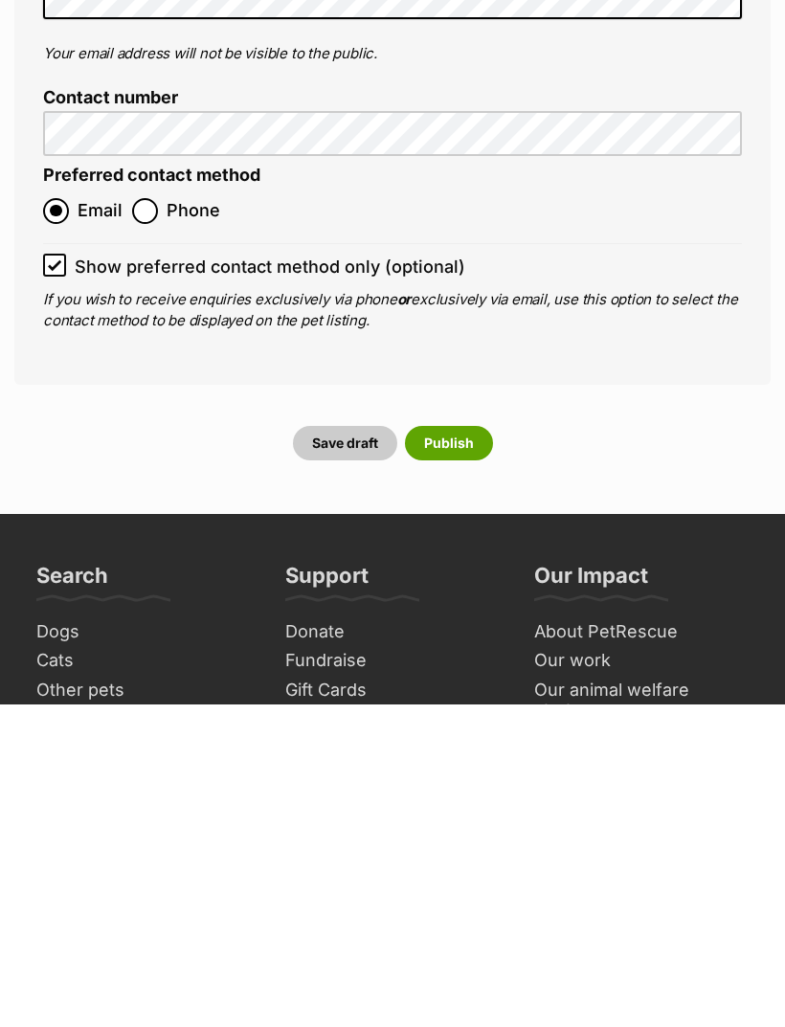
click at [466, 749] on button "Publish" at bounding box center [449, 766] width 88 height 34
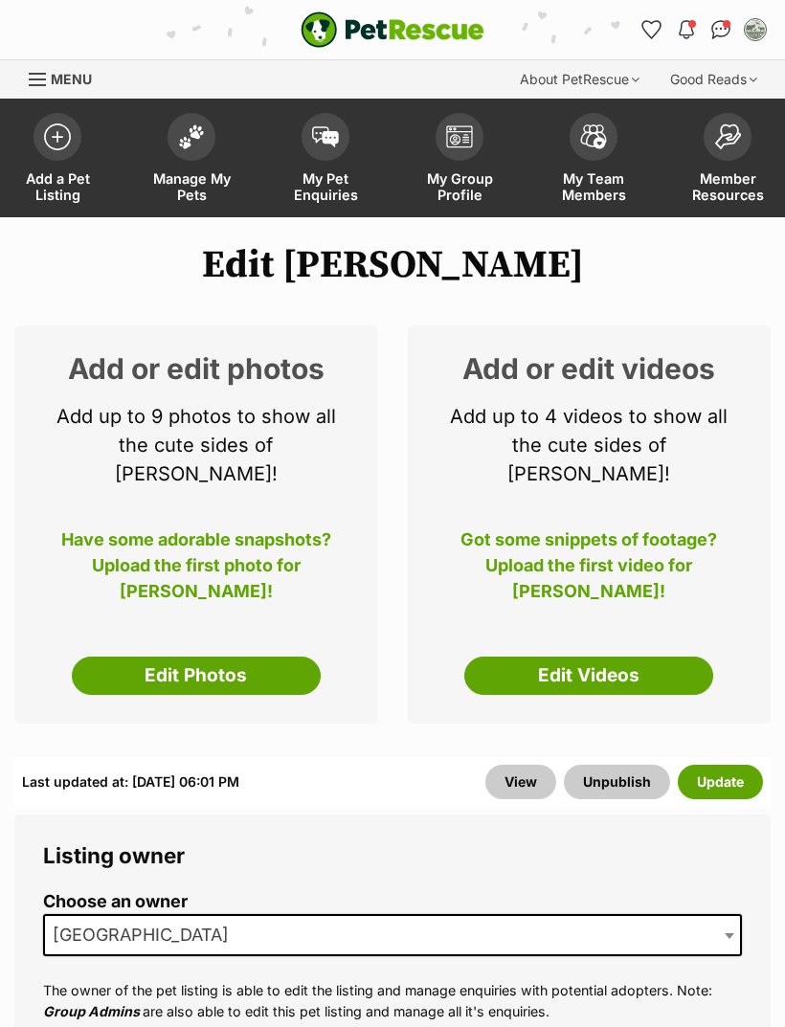
click at [124, 662] on link "Edit Photos" at bounding box center [196, 676] width 249 height 38
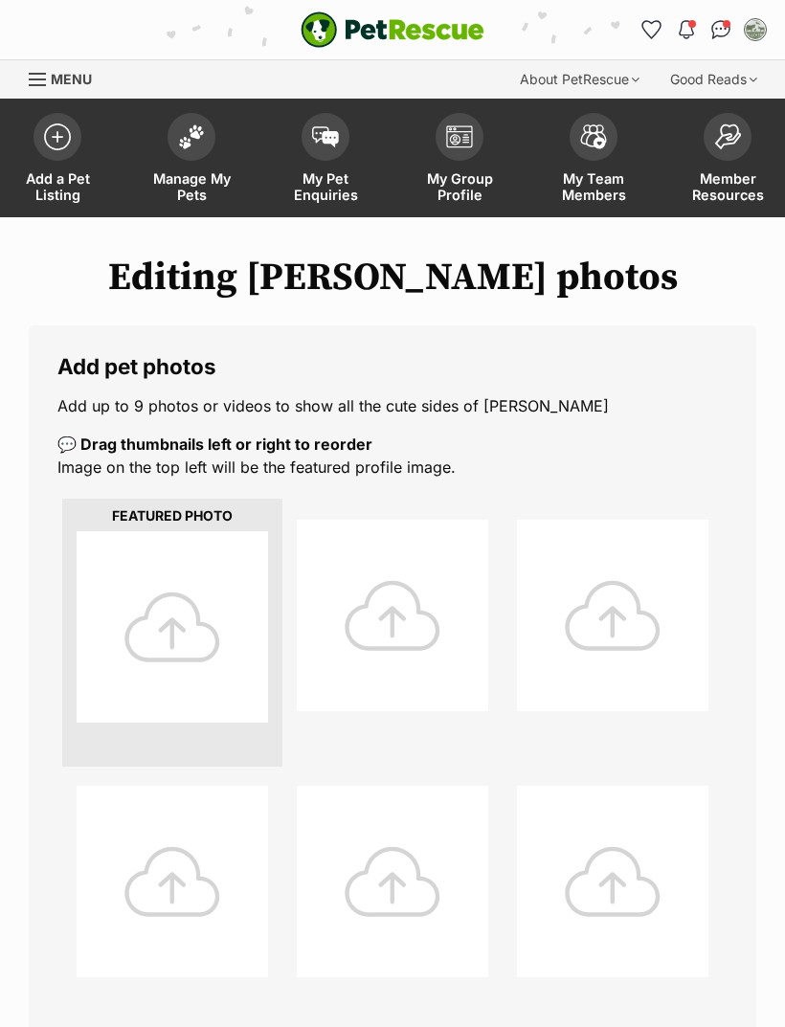
click at [235, 620] on div at bounding box center [173, 627] width 192 height 192
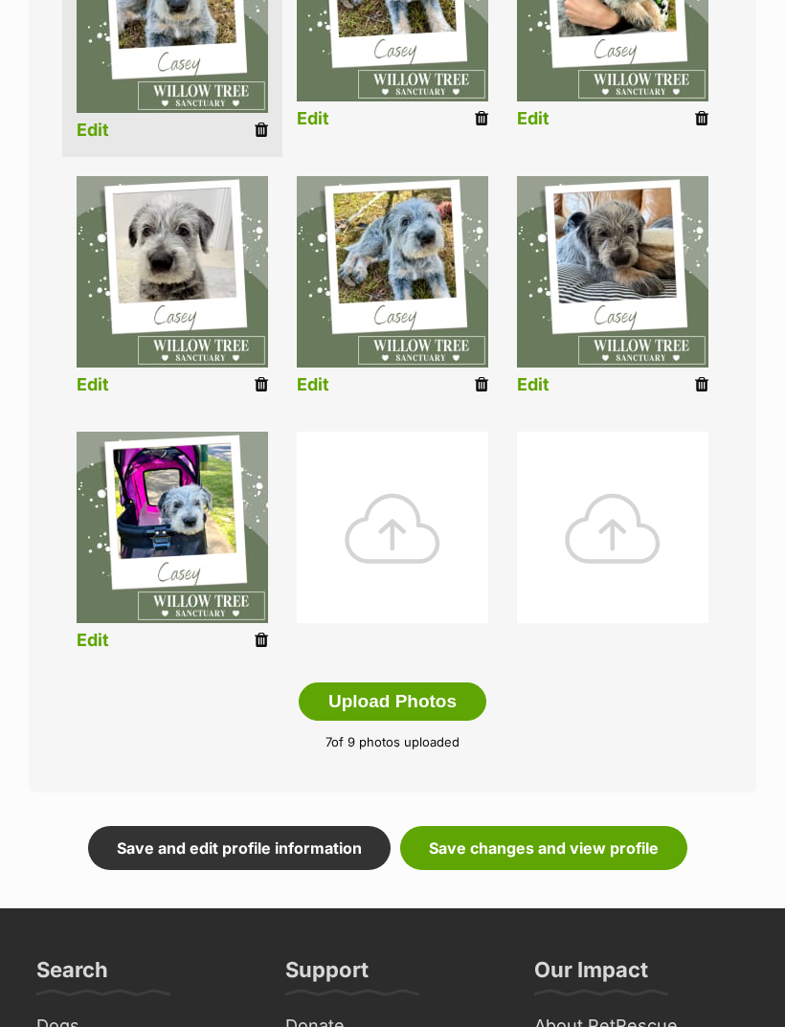
scroll to position [616, 0]
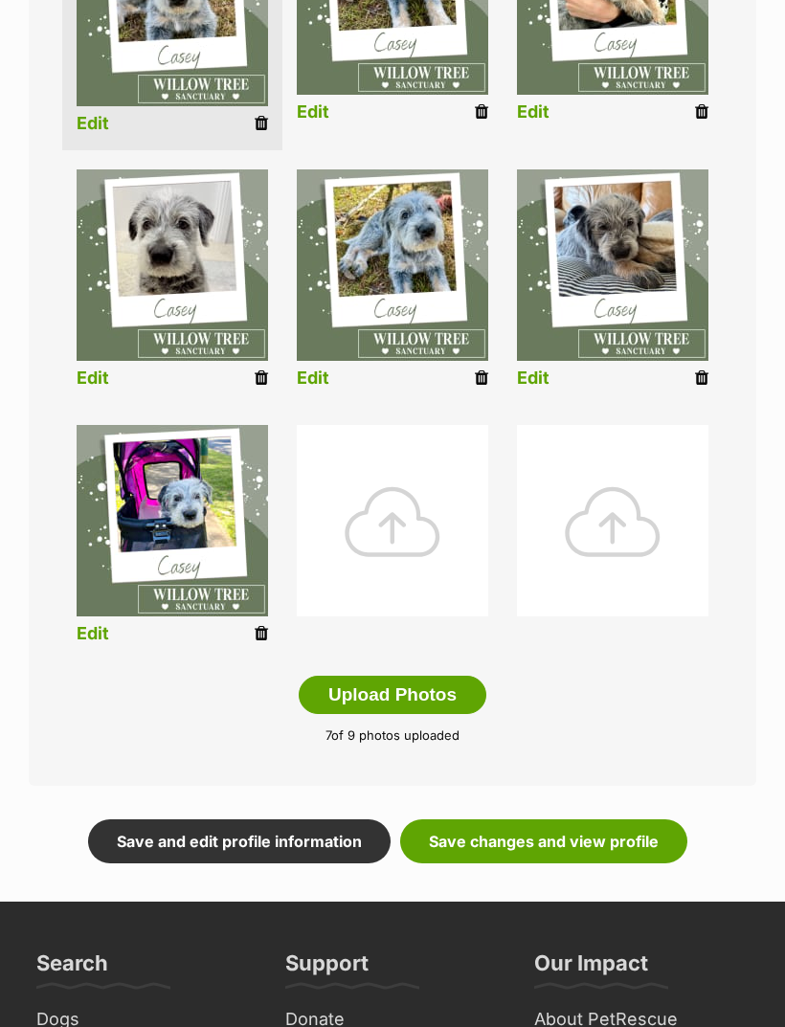
click at [633, 846] on link "Save changes and view profile" at bounding box center [543, 843] width 287 height 44
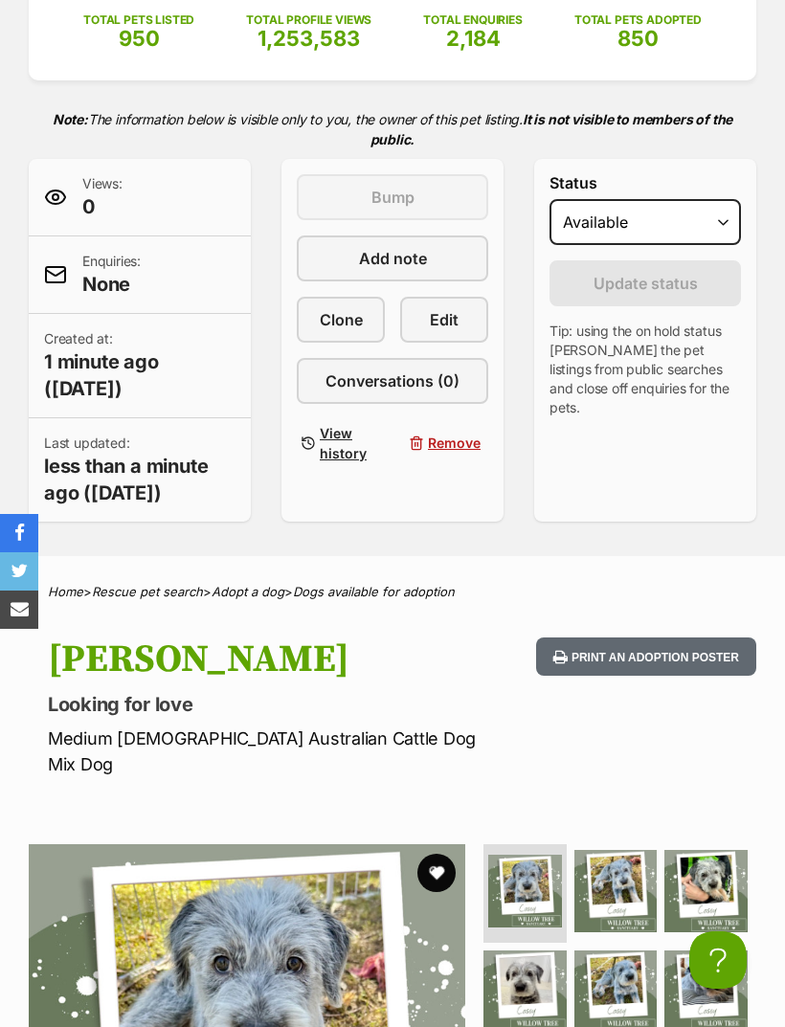
click at [361, 233] on div "This listing can be bumped [DATE] Bump Add note Clone Edit Conversations (0) Vi…" at bounding box center [393, 320] width 192 height 293
